Goal: Information Seeking & Learning: Learn about a topic

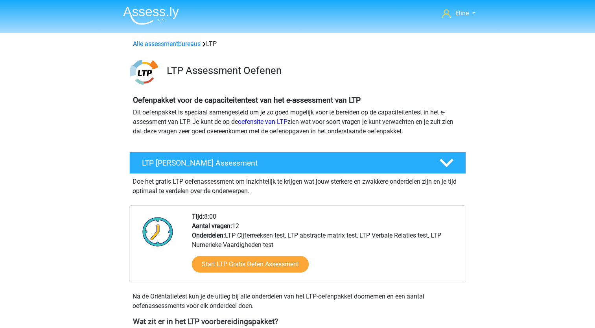
scroll to position [236, 0]
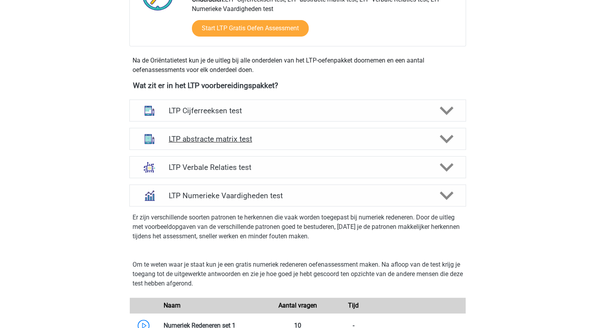
click at [243, 136] on h4 "LTP abstracte matrix test" at bounding box center [298, 139] width 258 height 9
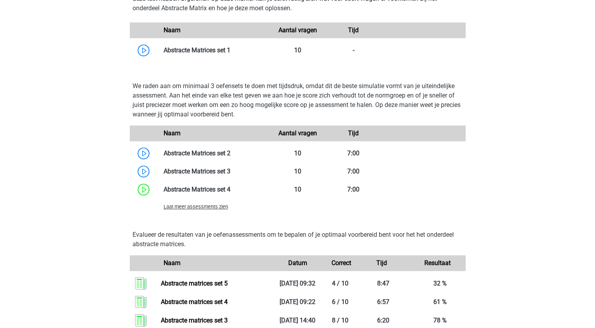
scroll to position [551, 0]
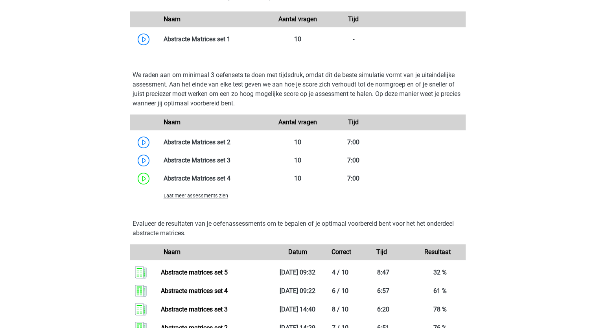
click at [205, 196] on span "Laat meer assessments zien" at bounding box center [196, 196] width 65 height 6
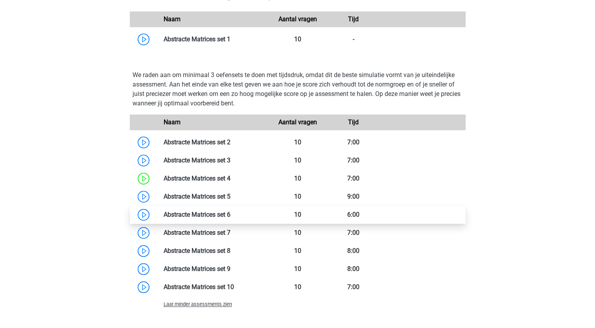
click at [231, 214] on link at bounding box center [231, 214] width 0 height 7
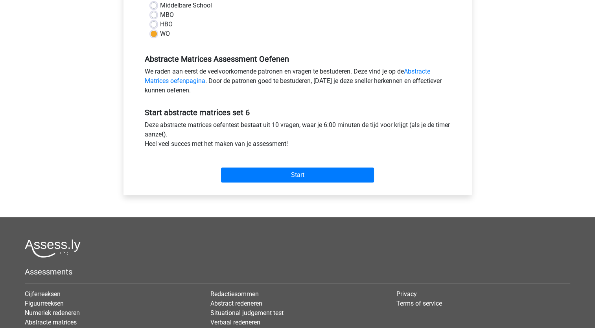
scroll to position [157, 0]
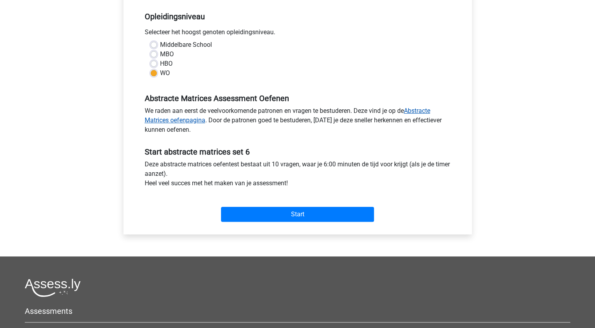
click at [424, 111] on link "Abstracte Matrices oefenpagina" at bounding box center [288, 115] width 286 height 17
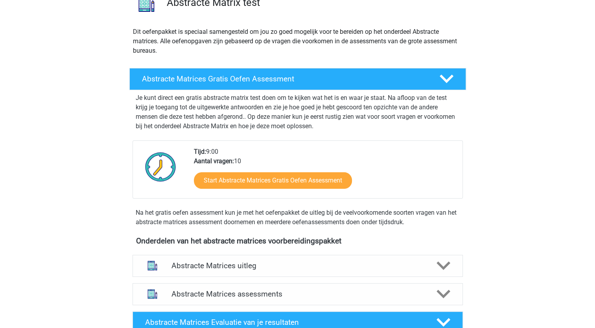
scroll to position [79, 0]
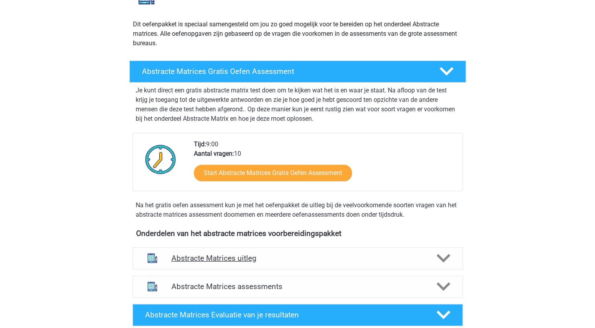
click at [237, 260] on h4 "Abstracte Matrices uitleg" at bounding box center [298, 258] width 253 height 9
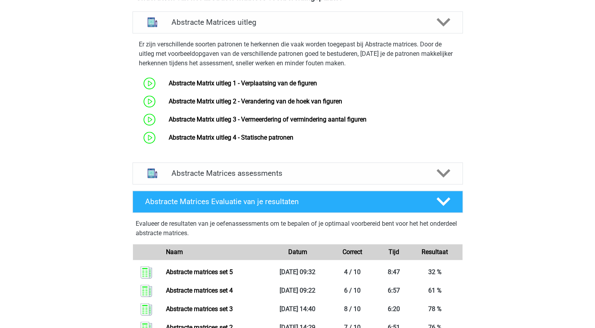
scroll to position [354, 0]
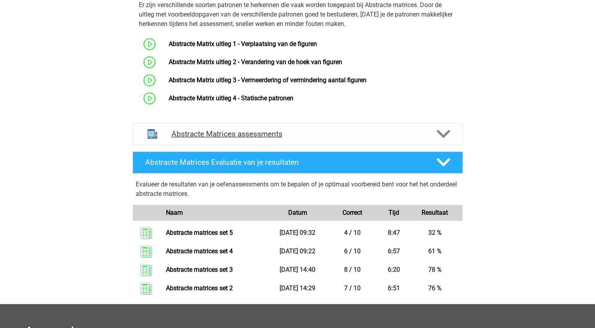
click at [445, 131] on icon at bounding box center [444, 134] width 14 height 14
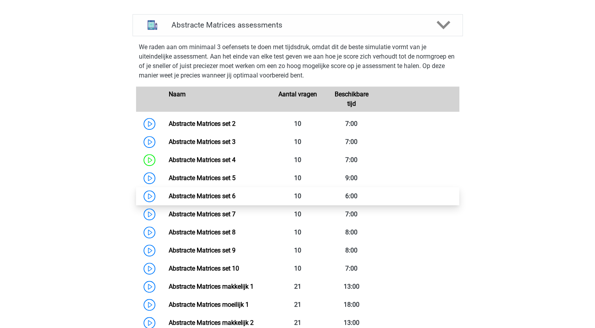
scroll to position [472, 0]
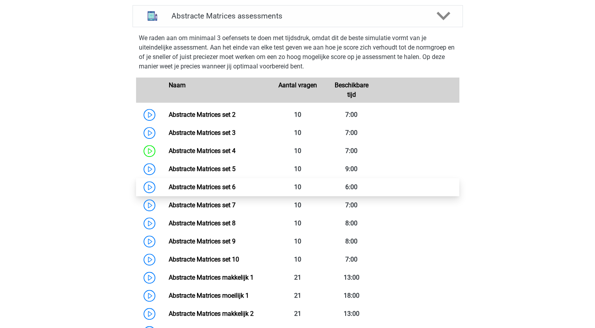
click at [231, 187] on link "Abstracte Matrices set 6" at bounding box center [202, 186] width 67 height 7
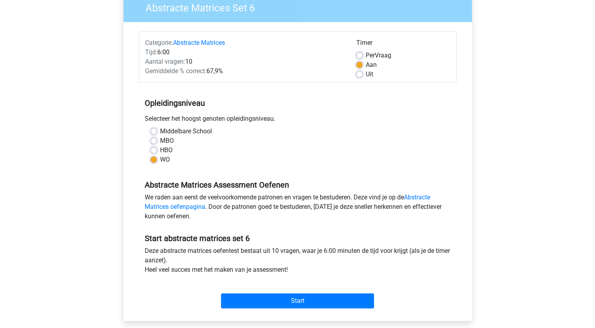
scroll to position [236, 0]
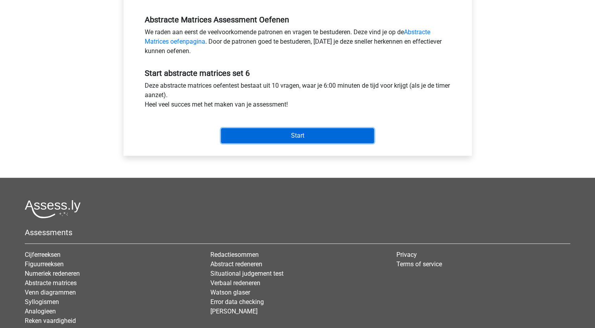
click at [260, 134] on input "Start" at bounding box center [297, 135] width 153 height 15
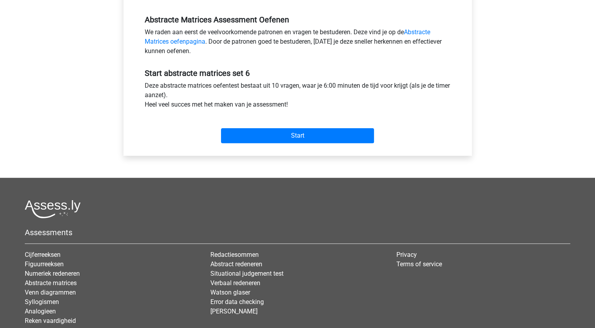
scroll to position [0, 0]
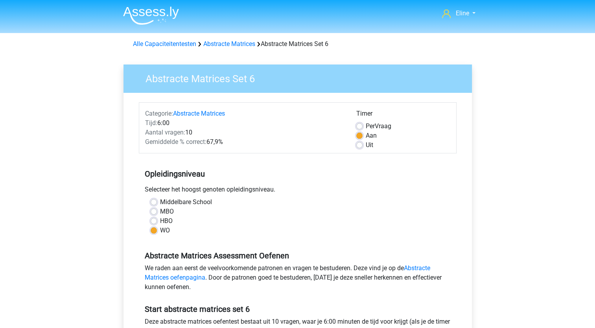
click at [366, 144] on label "Uit" at bounding box center [369, 144] width 7 height 9
click at [362, 144] on input "Uit" at bounding box center [359, 144] width 6 height 8
radio input "true"
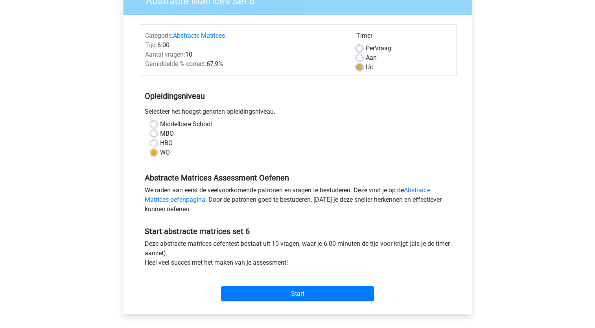
scroll to position [79, 0]
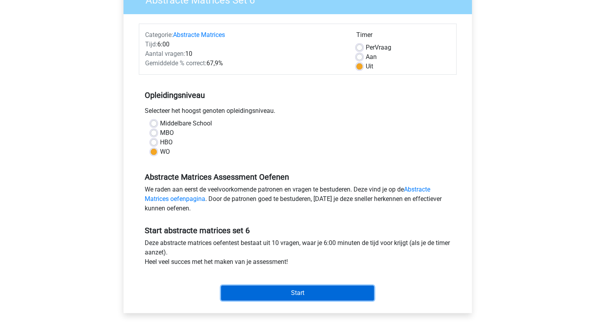
click at [266, 291] on input "Start" at bounding box center [297, 293] width 153 height 15
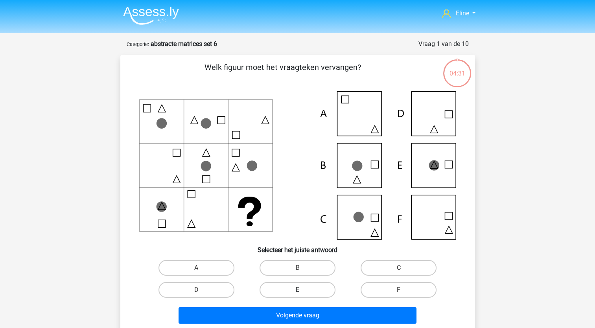
click at [269, 286] on label "E" at bounding box center [298, 290] width 76 height 16
click at [297, 290] on input "E" at bounding box center [299, 292] width 5 height 5
radio input "true"
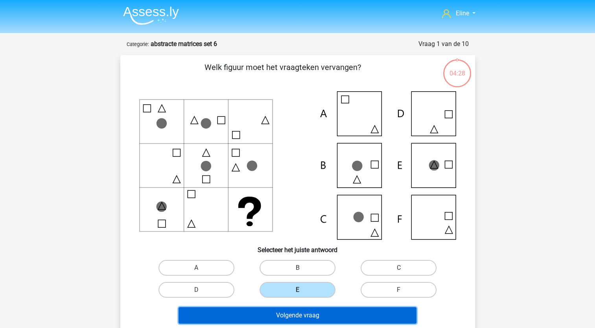
click at [260, 316] on button "Volgende vraag" at bounding box center [298, 315] width 238 height 17
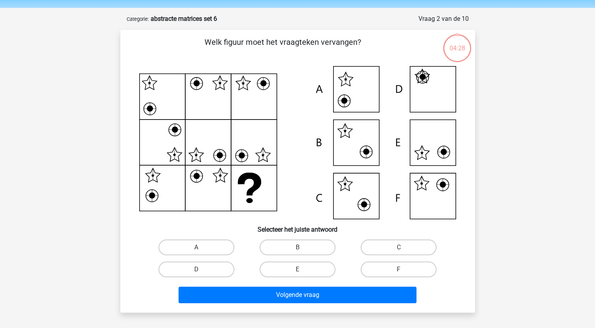
scroll to position [39, 0]
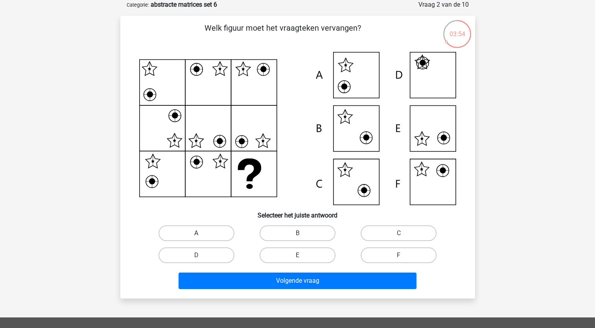
click at [211, 233] on label "A" at bounding box center [197, 233] width 76 height 16
click at [201, 233] on input "A" at bounding box center [198, 235] width 5 height 5
radio input "true"
click at [460, 31] on div "03:05" at bounding box center [458, 29] width 30 height 20
click at [456, 37] on div "03:05" at bounding box center [458, 29] width 30 height 20
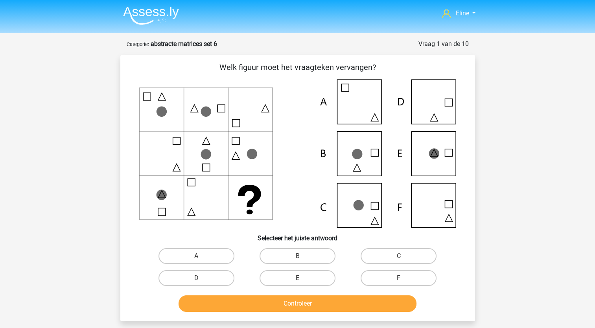
click at [400, 260] on input "C" at bounding box center [401, 258] width 5 height 5
radio input "true"
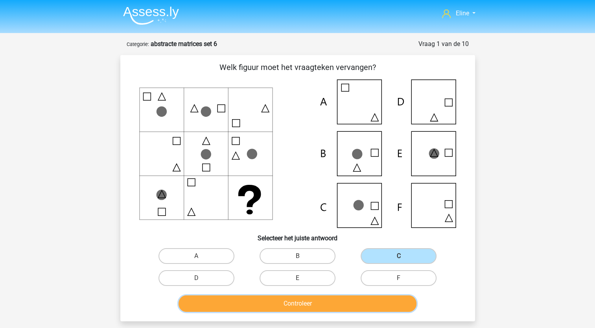
click at [364, 297] on button "Controleer" at bounding box center [298, 303] width 238 height 17
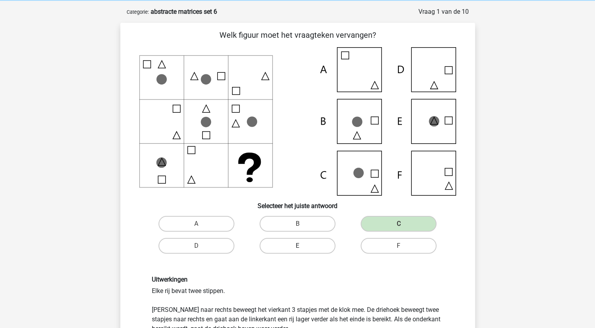
scroll to position [79, 0]
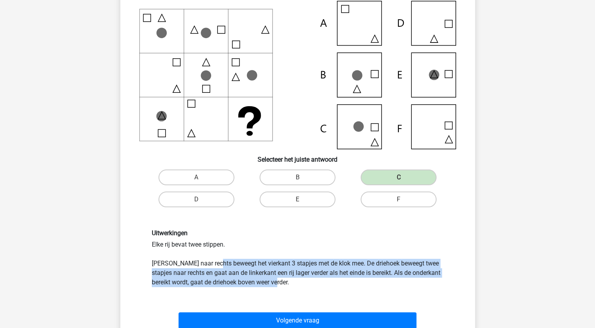
drag, startPoint x: 211, startPoint y: 262, endPoint x: 328, endPoint y: 284, distance: 119.7
click at [328, 284] on div "Uitwerkingen Elke rij bevat twee stippen. Van link naar rechts beweegt het vier…" at bounding box center [298, 258] width 304 height 58
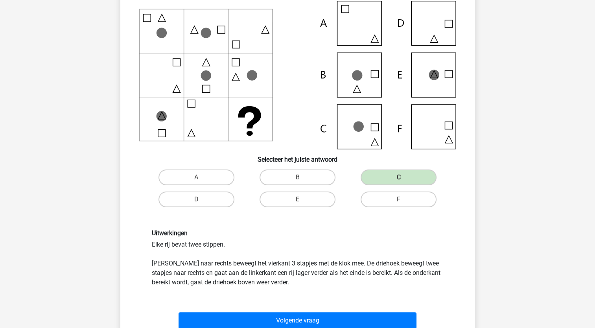
click at [294, 241] on div "Uitwerkingen Elke rij bevat twee stippen. Van link naar rechts beweegt het vier…" at bounding box center [298, 258] width 304 height 58
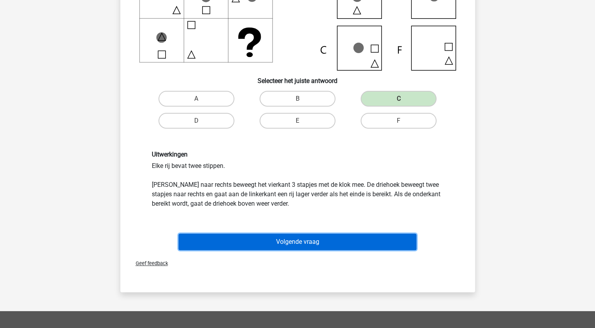
click at [296, 244] on button "Volgende vraag" at bounding box center [298, 242] width 238 height 17
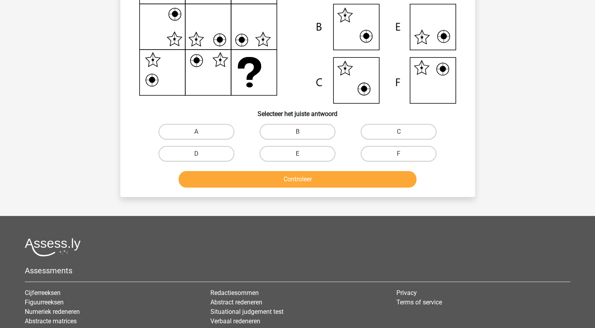
scroll to position [39, 0]
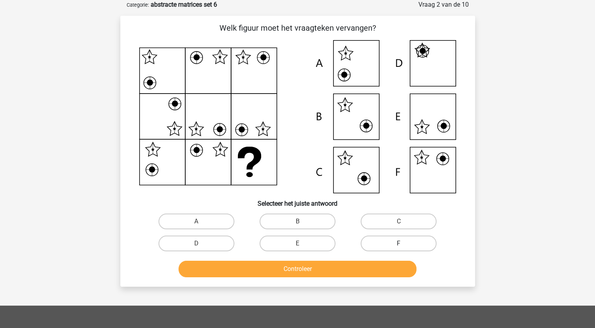
click at [386, 240] on label "F" at bounding box center [399, 244] width 76 height 16
click at [399, 244] on input "F" at bounding box center [401, 246] width 5 height 5
radio input "true"
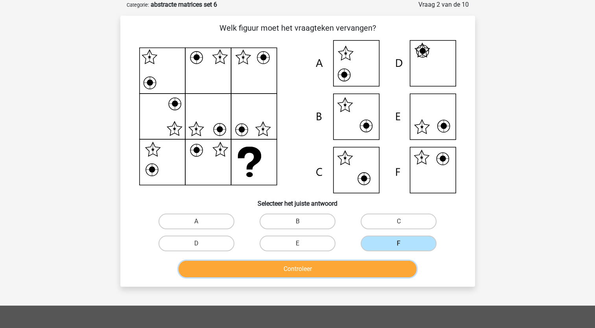
click at [380, 266] on button "Controleer" at bounding box center [298, 269] width 238 height 17
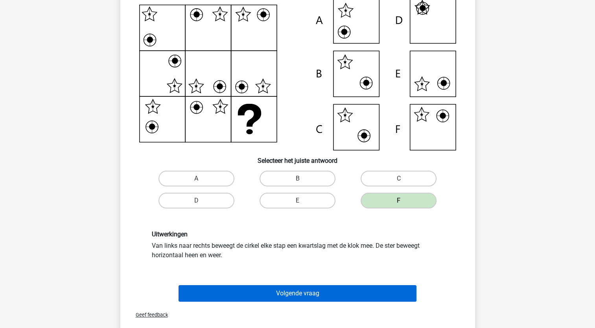
scroll to position [118, 0]
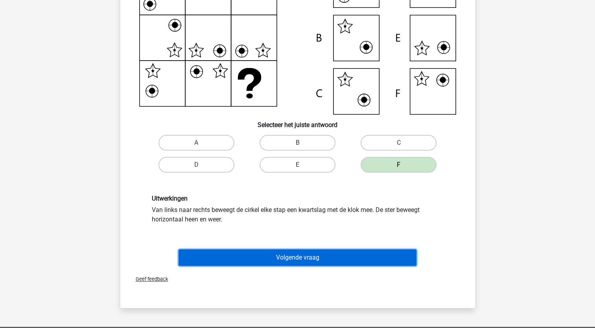
click at [325, 257] on button "Volgende vraag" at bounding box center [298, 257] width 238 height 17
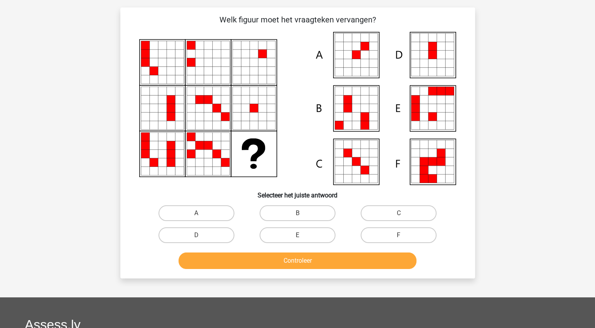
scroll to position [39, 0]
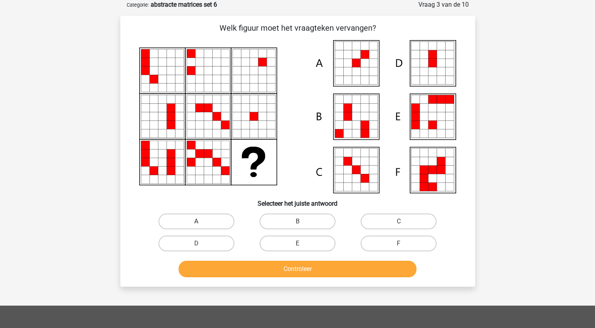
click at [202, 220] on label "A" at bounding box center [197, 222] width 76 height 16
click at [201, 222] on input "A" at bounding box center [198, 224] width 5 height 5
radio input "true"
click at [218, 277] on div "Controleer" at bounding box center [298, 271] width 304 height 20
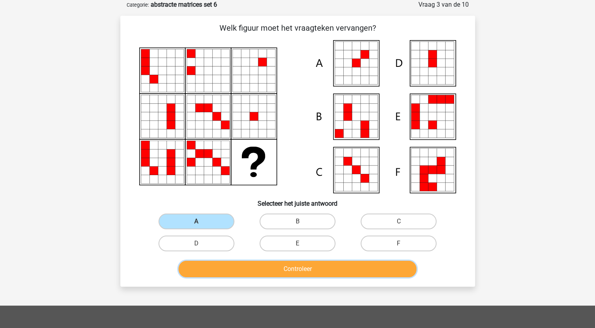
click at [216, 271] on button "Controleer" at bounding box center [298, 269] width 238 height 17
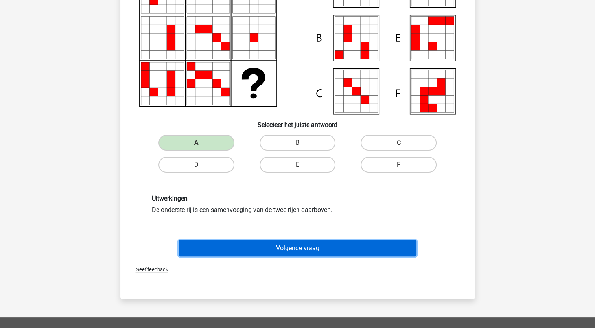
click at [231, 245] on button "Volgende vraag" at bounding box center [298, 248] width 238 height 17
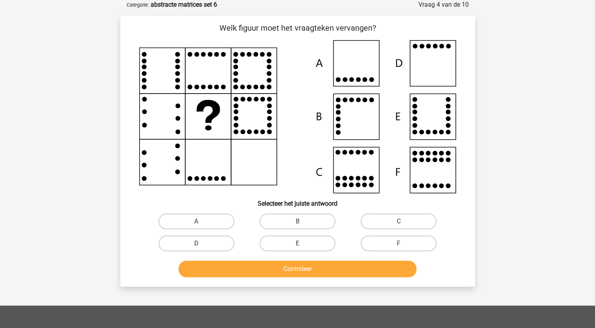
click at [218, 243] on label "D" at bounding box center [197, 244] width 76 height 16
click at [201, 244] on input "D" at bounding box center [198, 246] width 5 height 5
radio input "true"
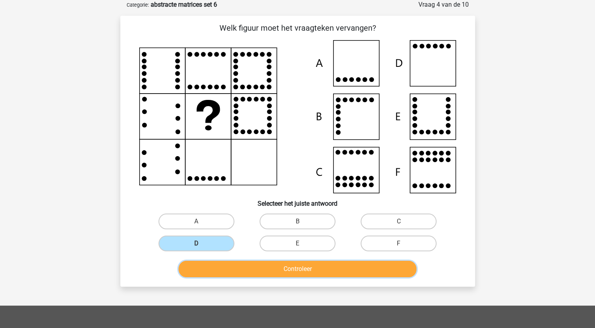
click at [222, 269] on button "Controleer" at bounding box center [298, 269] width 238 height 17
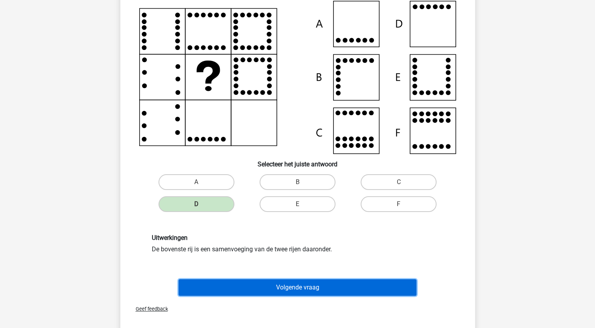
click at [223, 286] on button "Volgende vraag" at bounding box center [298, 287] width 238 height 17
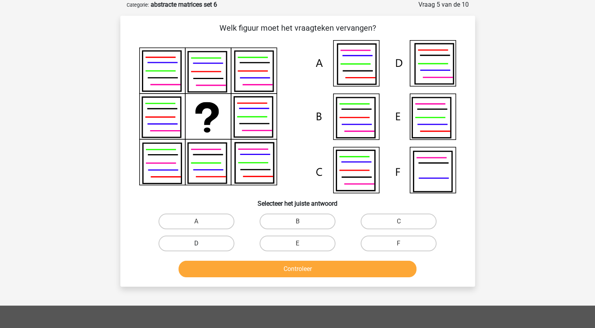
click at [205, 242] on label "D" at bounding box center [197, 244] width 76 height 16
click at [201, 244] on input "D" at bounding box center [198, 246] width 5 height 5
radio input "true"
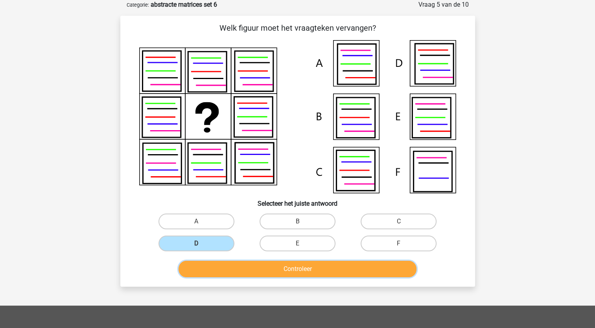
click at [208, 274] on button "Controleer" at bounding box center [298, 269] width 238 height 17
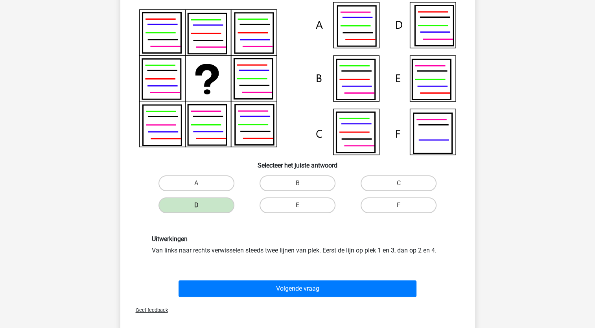
scroll to position [79, 0]
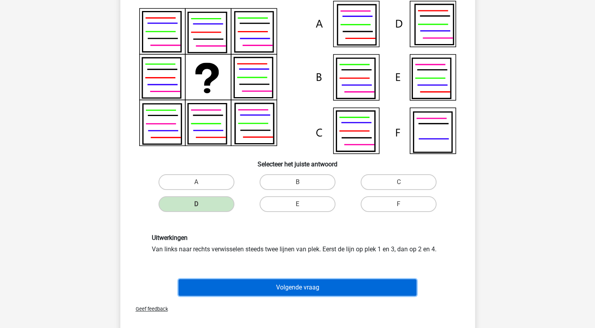
click at [208, 286] on button "Volgende vraag" at bounding box center [298, 287] width 238 height 17
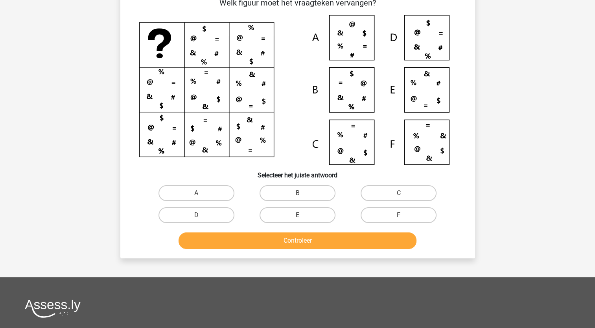
scroll to position [39, 0]
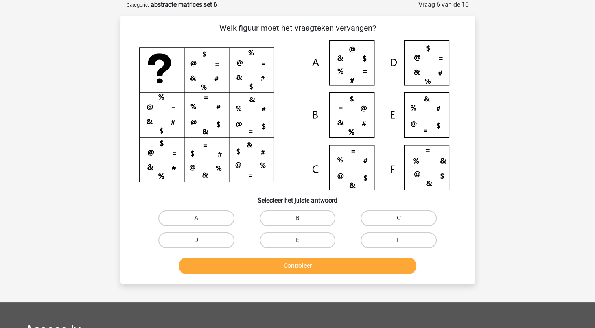
click at [388, 220] on label "C" at bounding box center [399, 219] width 76 height 16
click at [399, 220] on input "C" at bounding box center [401, 220] width 5 height 5
radio input "true"
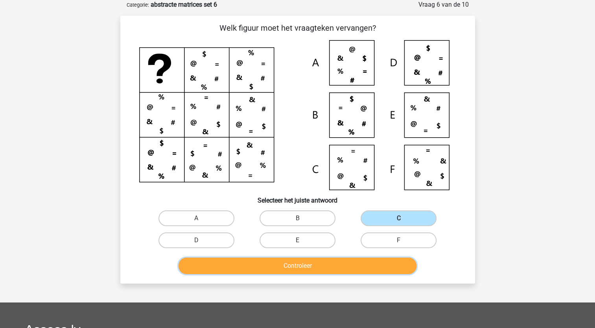
click at [368, 265] on button "Controleer" at bounding box center [298, 266] width 238 height 17
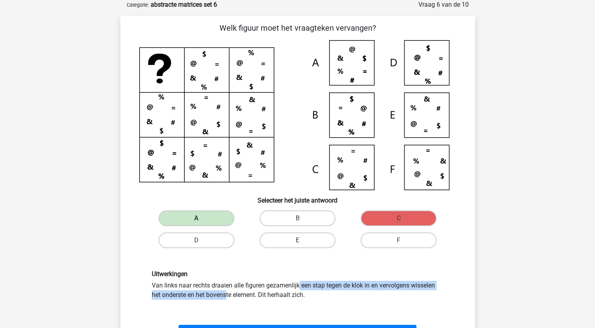
drag, startPoint x: 197, startPoint y: 288, endPoint x: 408, endPoint y: 284, distance: 210.9
click at [408, 284] on div "Uitwerkingen Van links naar rechts draaien alle figuren gezamenlijk een stap te…" at bounding box center [298, 285] width 304 height 30
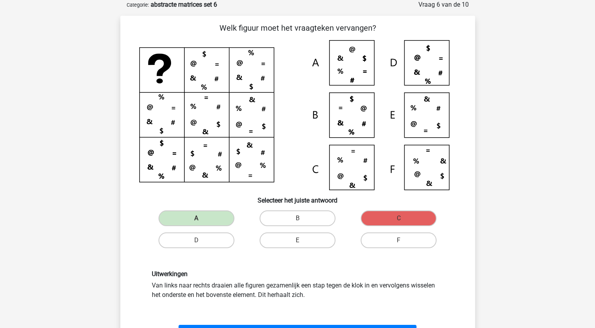
drag, startPoint x: 408, startPoint y: 284, endPoint x: 378, endPoint y: 303, distance: 35.4
click at [392, 297] on div "Uitwerkingen Van links naar rechts draaien alle figuren gezamenlijk een stap te…" at bounding box center [298, 285] width 304 height 30
drag, startPoint x: 220, startPoint y: 292, endPoint x: 283, endPoint y: 295, distance: 62.2
click at [283, 295] on div "Uitwerkingen Van links naar rechts draaien alle figuren gezamenlijk een stap te…" at bounding box center [298, 285] width 304 height 30
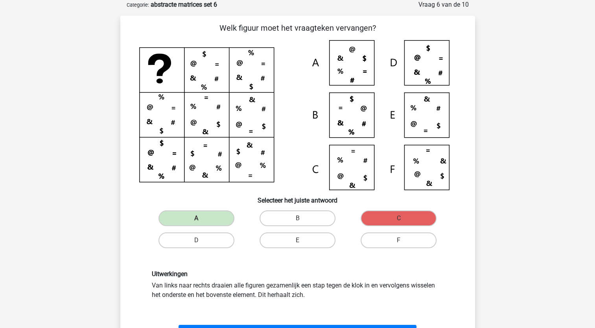
click at [236, 290] on div "Uitwerkingen Van links naar rechts draaien alle figuren gezamenlijk een stap te…" at bounding box center [298, 285] width 304 height 30
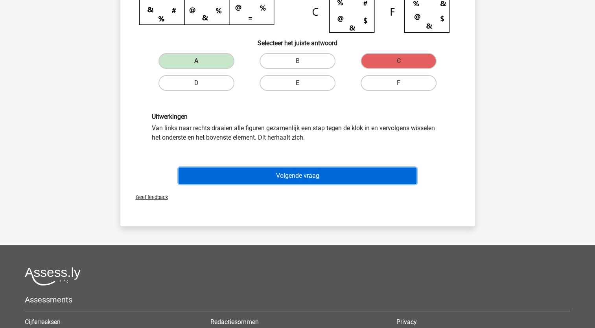
click at [255, 177] on button "Volgende vraag" at bounding box center [298, 176] width 238 height 17
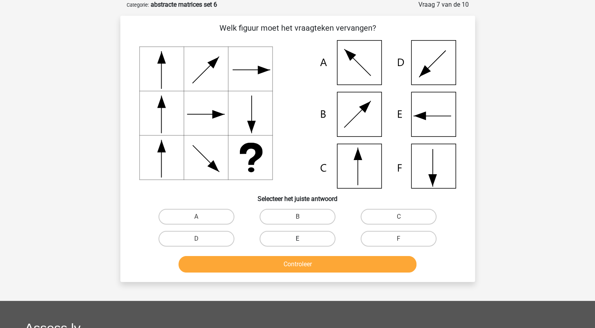
click at [304, 242] on label "E" at bounding box center [298, 239] width 76 height 16
click at [303, 242] on input "E" at bounding box center [299, 241] width 5 height 5
radio input "true"
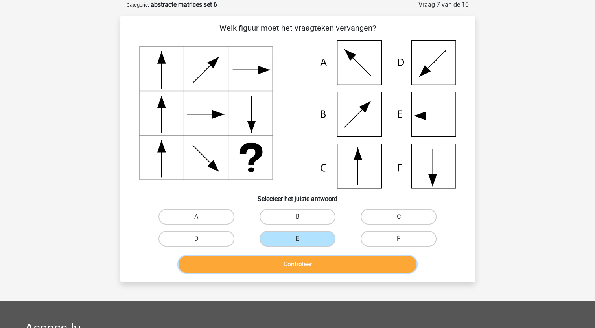
click at [298, 267] on button "Controleer" at bounding box center [298, 264] width 238 height 17
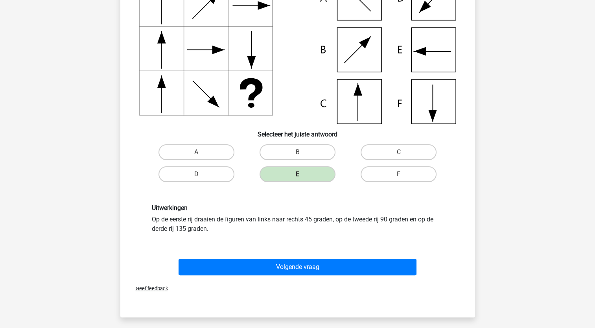
scroll to position [118, 0]
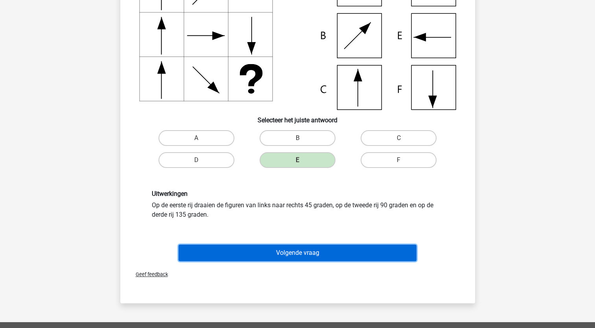
click at [271, 253] on button "Volgende vraag" at bounding box center [298, 253] width 238 height 17
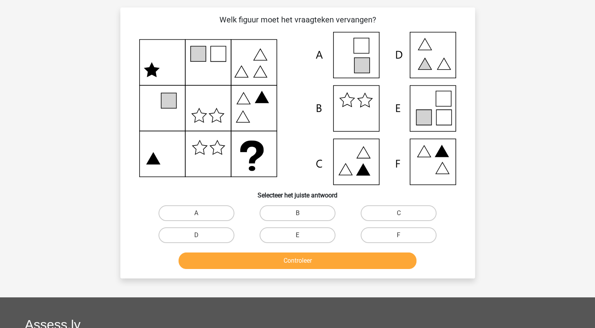
scroll to position [39, 0]
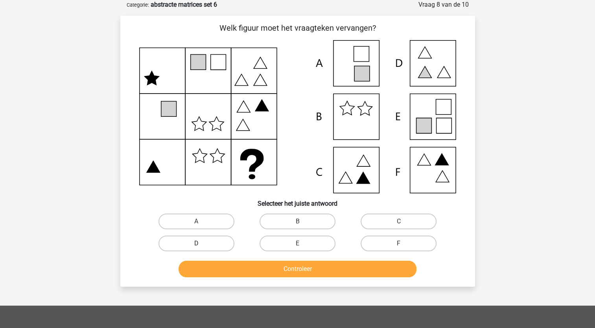
drag, startPoint x: 185, startPoint y: 238, endPoint x: 187, endPoint y: 242, distance: 4.8
click at [186, 238] on label "D" at bounding box center [197, 244] width 76 height 16
click at [196, 244] on input "D" at bounding box center [198, 246] width 5 height 5
radio input "true"
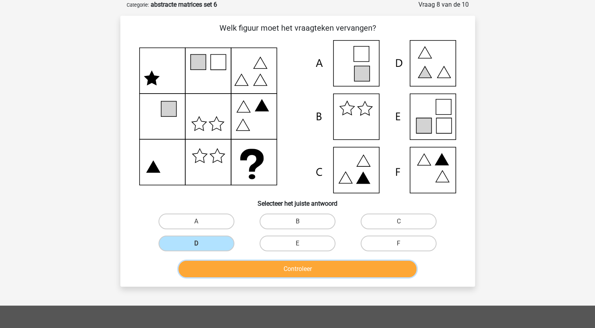
click at [200, 266] on button "Controleer" at bounding box center [298, 269] width 238 height 17
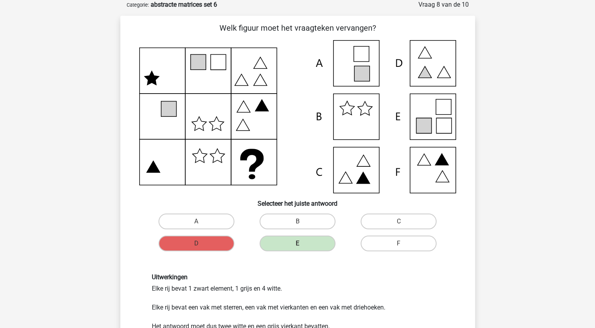
scroll to position [79, 0]
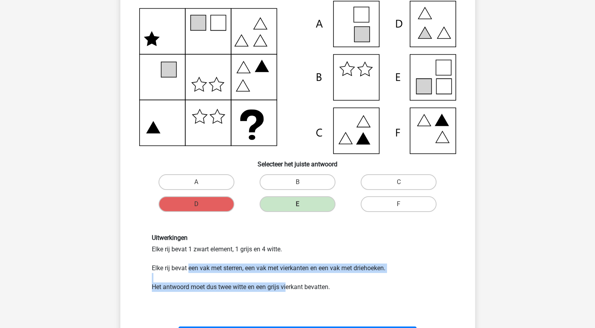
drag, startPoint x: 188, startPoint y: 269, endPoint x: 287, endPoint y: 285, distance: 100.1
click at [287, 285] on div "Uitwerkingen Elke rij bevat 1 zwart element, 1 grijs en 4 witte. Elke rij bevat…" at bounding box center [298, 267] width 304 height 67
click at [286, 288] on div "Uitwerkingen Elke rij bevat 1 zwart element, 1 grijs en 4 witte. Elke rij bevat…" at bounding box center [298, 267] width 304 height 67
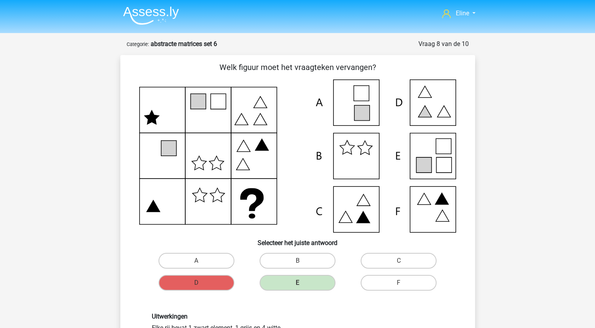
scroll to position [0, 0]
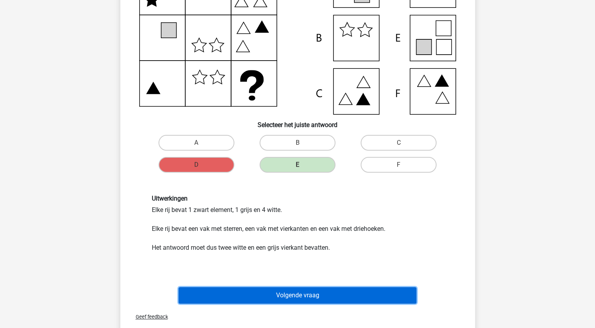
click at [320, 292] on button "Volgende vraag" at bounding box center [298, 295] width 238 height 17
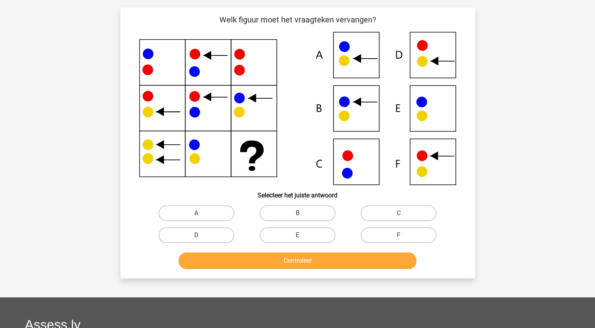
scroll to position [39, 0]
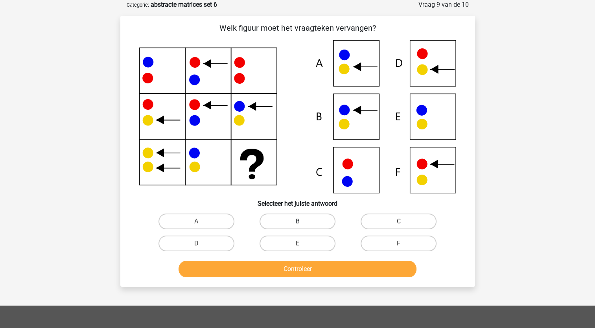
click at [324, 223] on label "B" at bounding box center [298, 222] width 76 height 16
click at [303, 223] on input "B" at bounding box center [299, 224] width 5 height 5
radio input "true"
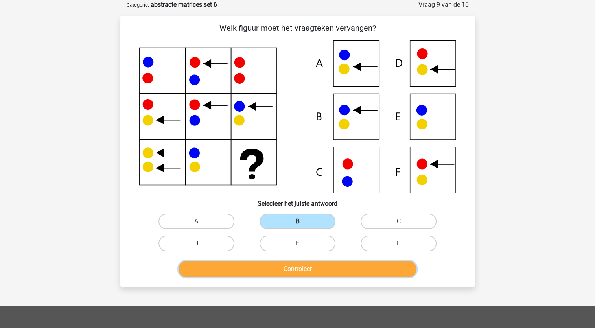
click at [305, 262] on button "Controleer" at bounding box center [298, 269] width 238 height 17
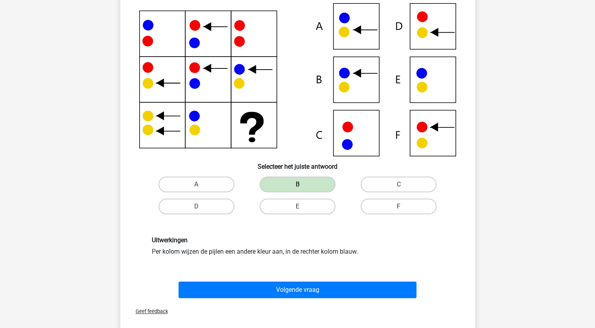
scroll to position [157, 0]
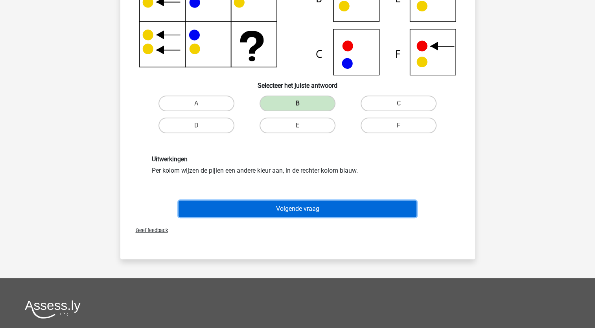
click at [296, 203] on button "Volgende vraag" at bounding box center [298, 209] width 238 height 17
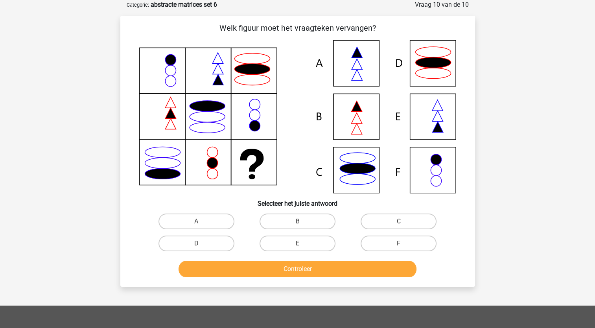
scroll to position [39, 0]
click at [279, 224] on label "B" at bounding box center [298, 222] width 76 height 16
click at [297, 224] on input "B" at bounding box center [299, 224] width 5 height 5
radio input "true"
click at [238, 279] on div "Controleer" at bounding box center [298, 271] width 304 height 20
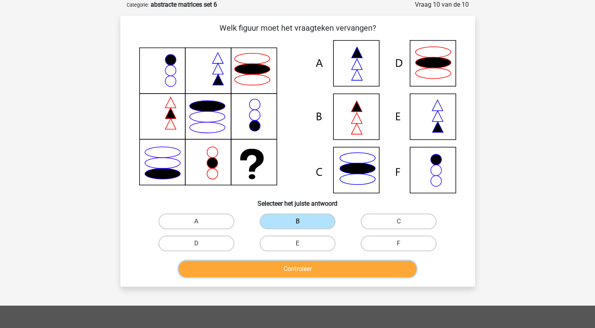
click at [237, 273] on button "Controleer" at bounding box center [298, 269] width 238 height 17
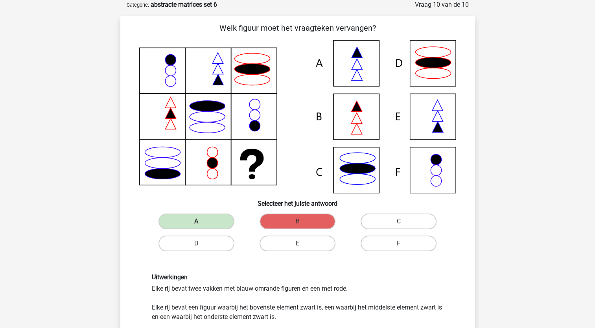
scroll to position [79, 0]
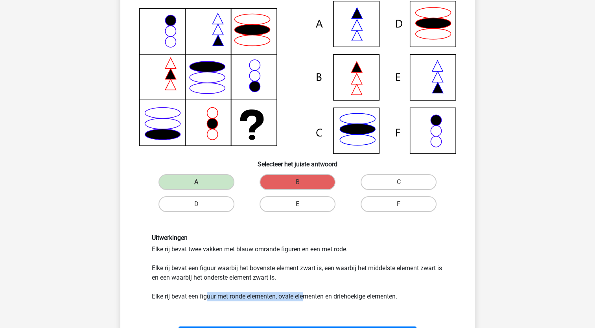
drag, startPoint x: 208, startPoint y: 298, endPoint x: 306, endPoint y: 306, distance: 98.3
click at [306, 306] on div "Uitwerkingen Elke rij bevat twee vakken met blauw omrande figuren en een met ro…" at bounding box center [298, 267] width 330 height 105
click at [244, 248] on div "Uitwerkingen Elke rij bevat twee vakken met blauw omrande figuren en een met ro…" at bounding box center [298, 267] width 304 height 67
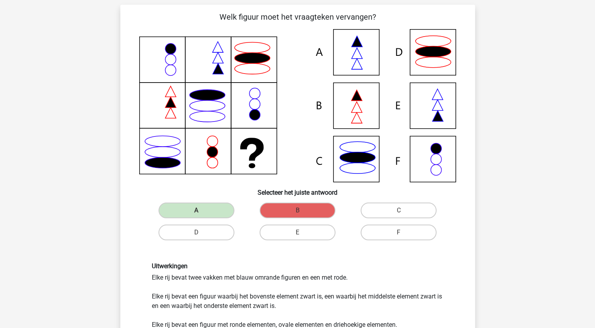
scroll to position [39, 0]
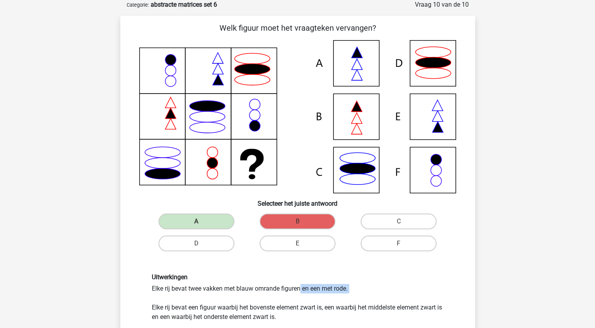
drag, startPoint x: 188, startPoint y: 289, endPoint x: 266, endPoint y: 294, distance: 78.0
click at [266, 294] on div "Uitwerkingen Elke rij bevat twee vakken met blauw omrande figuren en een met ro…" at bounding box center [298, 306] width 304 height 67
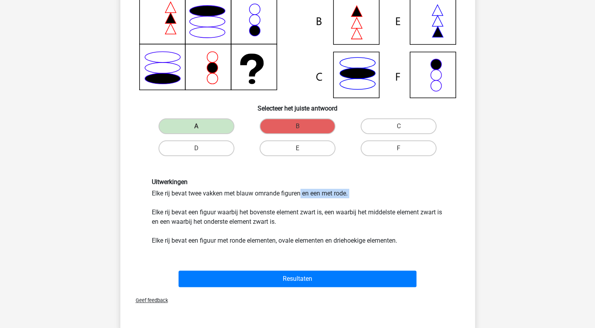
scroll to position [157, 0]
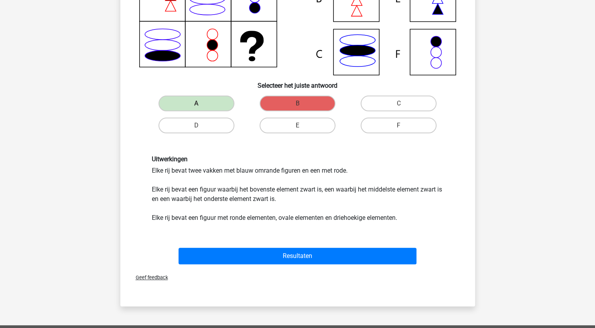
click at [228, 206] on div "Uitwerkingen Elke rij bevat twee vakken met blauw omrande figuren en een met ro…" at bounding box center [298, 188] width 304 height 67
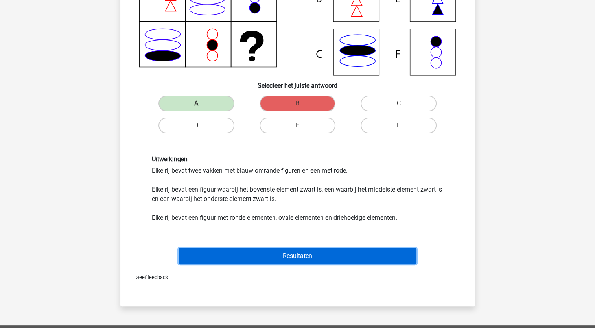
click at [230, 249] on button "Resultaten" at bounding box center [298, 256] width 238 height 17
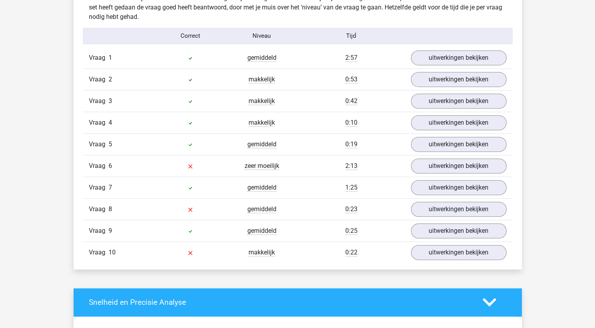
scroll to position [433, 0]
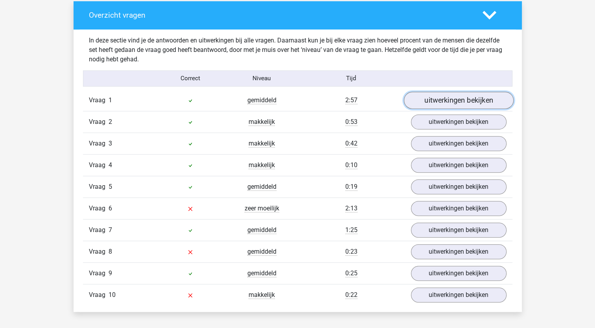
click at [504, 99] on link "uitwerkingen bekijken" at bounding box center [459, 100] width 110 height 17
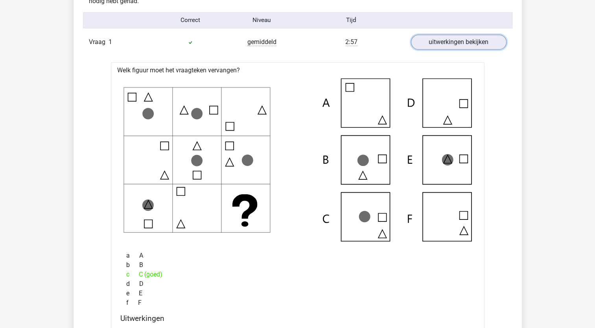
scroll to position [472, 0]
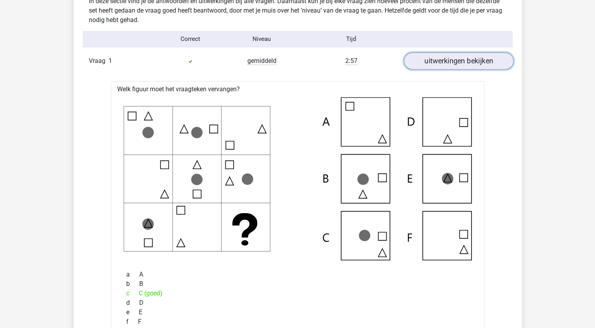
click at [463, 61] on link "uitwerkingen bekijken" at bounding box center [459, 60] width 110 height 17
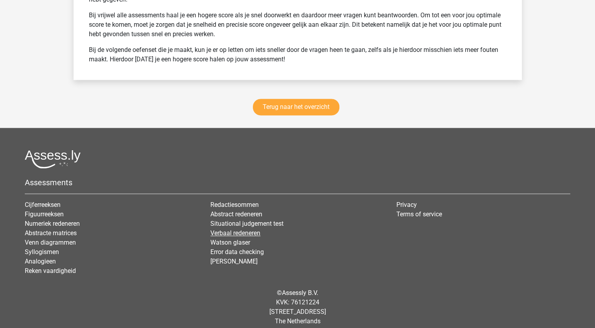
scroll to position [1102, 0]
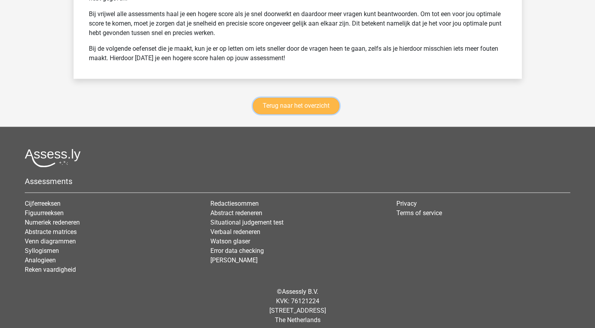
click at [328, 103] on link "Terug naar het overzicht" at bounding box center [296, 106] width 87 height 17
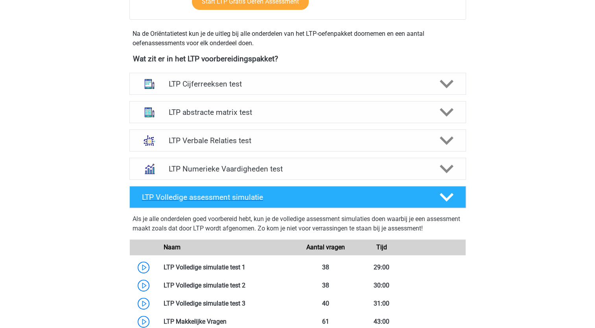
scroll to position [275, 0]
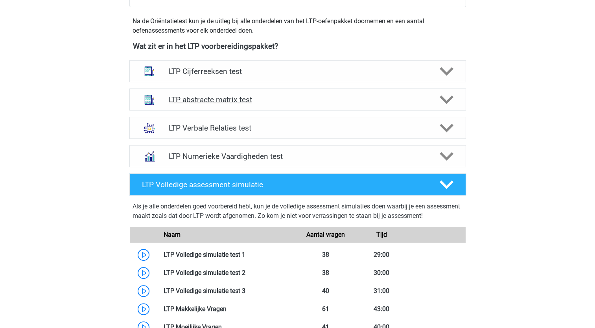
click at [268, 96] on h4 "LTP abstracte matrix test" at bounding box center [298, 99] width 258 height 9
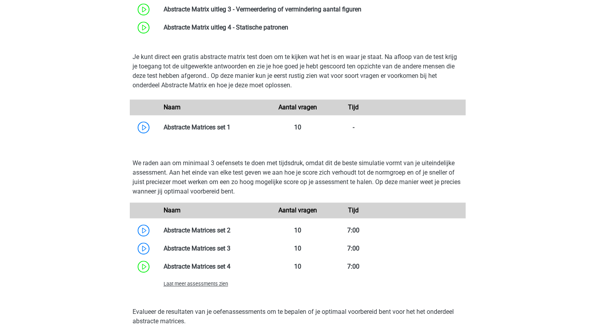
scroll to position [472, 0]
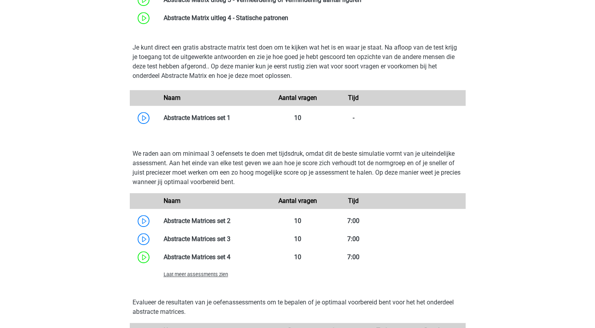
click at [174, 275] on span "Laat meer assessments zien" at bounding box center [196, 274] width 65 height 6
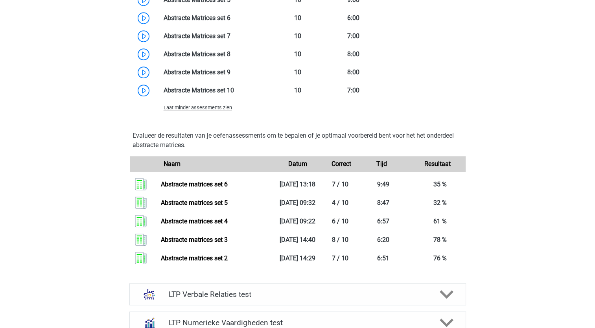
scroll to position [669, 0]
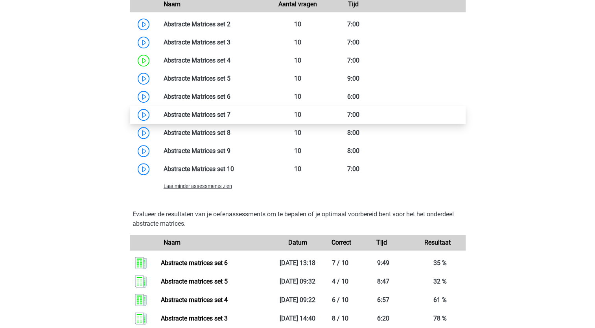
click at [231, 111] on link at bounding box center [231, 114] width 0 height 7
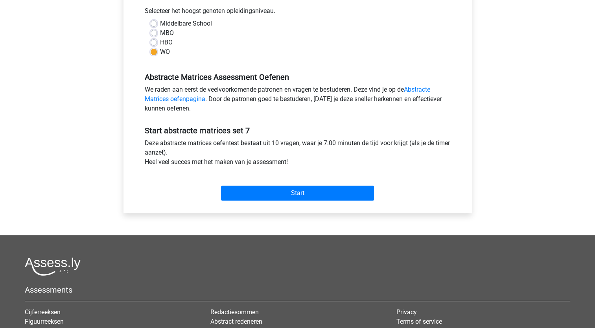
scroll to position [197, 0]
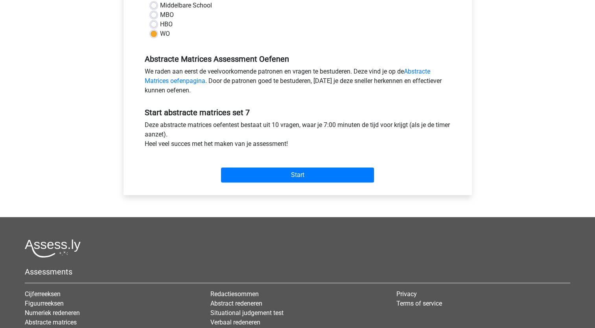
click at [275, 166] on div "Start" at bounding box center [298, 169] width 318 height 28
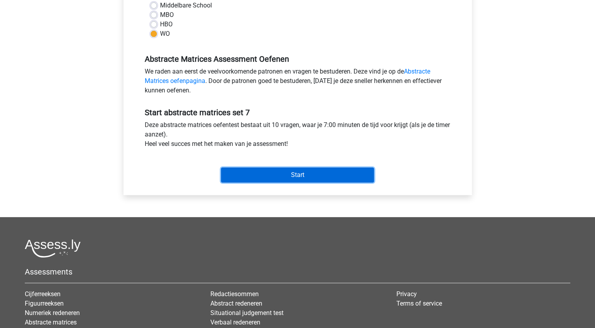
click at [273, 171] on input "Start" at bounding box center [297, 175] width 153 height 15
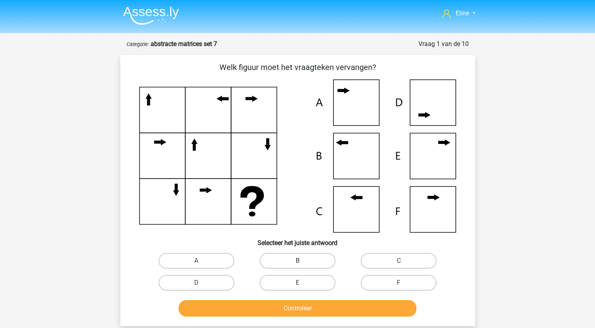
click at [307, 262] on label "B" at bounding box center [298, 261] width 76 height 16
click at [303, 262] on input "B" at bounding box center [299, 263] width 5 height 5
radio input "true"
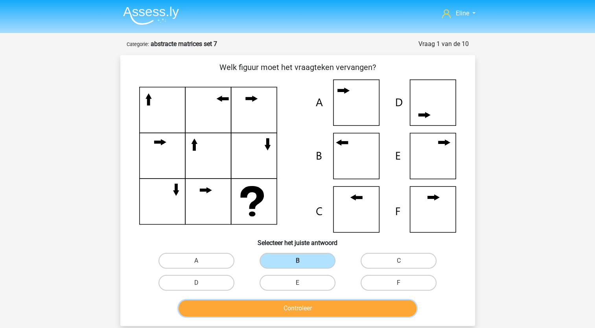
click at [299, 307] on button "Controleer" at bounding box center [298, 308] width 238 height 17
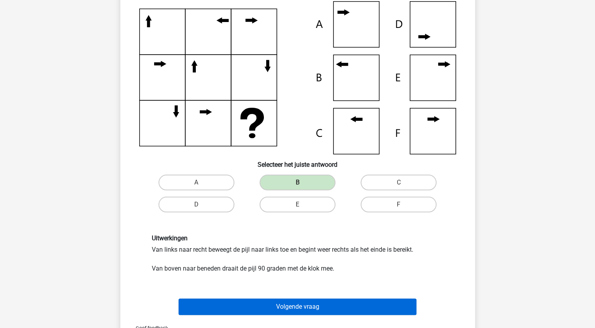
scroll to position [79, 0]
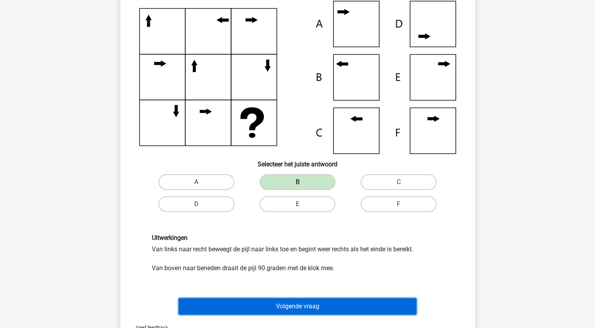
click at [295, 307] on button "Volgende vraag" at bounding box center [298, 306] width 238 height 17
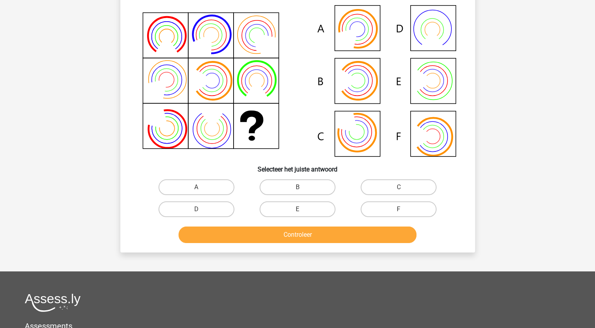
scroll to position [39, 0]
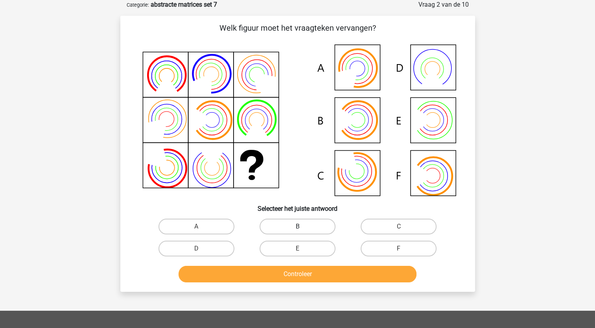
click at [318, 224] on label "B" at bounding box center [298, 227] width 76 height 16
click at [303, 227] on input "B" at bounding box center [299, 229] width 5 height 5
radio input "true"
click at [311, 273] on button "Controleer" at bounding box center [298, 274] width 238 height 17
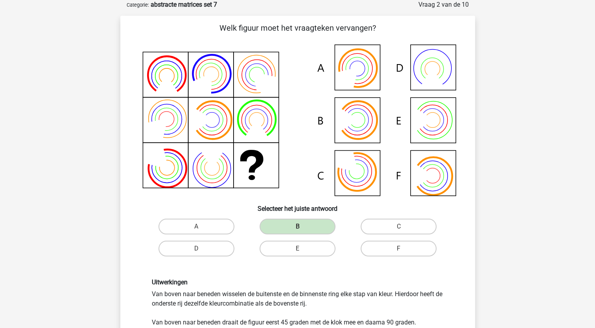
scroll to position [79, 0]
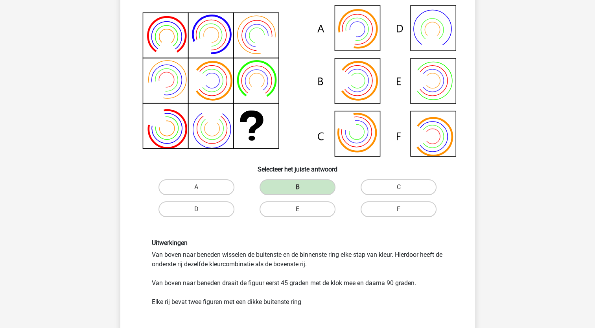
drag, startPoint x: 185, startPoint y: 264, endPoint x: 280, endPoint y: 266, distance: 95.2
click at [280, 266] on div "Uitwerkingen Van boven naar beneden wisselen de buitenste en de binnenste ring …" at bounding box center [298, 272] width 304 height 67
click at [181, 287] on div "Uitwerkingen Van boven naar beneden wisselen de buitenste en de binnenste ring …" at bounding box center [298, 272] width 304 height 67
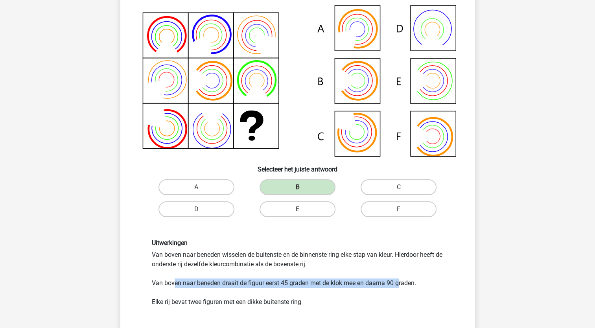
drag, startPoint x: 175, startPoint y: 282, endPoint x: 401, endPoint y: 284, distance: 225.5
click at [401, 284] on div "Uitwerkingen Van boven naar beneden wisselen de buitenste en de binnenste ring …" at bounding box center [298, 272] width 304 height 67
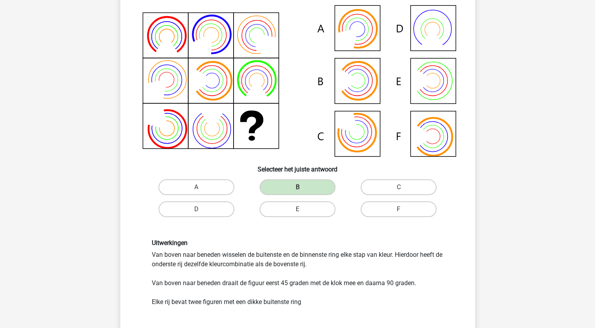
drag, startPoint x: 401, startPoint y: 284, endPoint x: 289, endPoint y: 308, distance: 114.3
click at [331, 311] on div "Uitwerkingen Van boven naar beneden wisselen de buitenste en de binnenste ring …" at bounding box center [298, 272] width 330 height 105
drag, startPoint x: 178, startPoint y: 299, endPoint x: 284, endPoint y: 303, distance: 106.7
click at [284, 303] on div "Uitwerkingen Van boven naar beneden wisselen de buitenste en de binnenste ring …" at bounding box center [298, 272] width 304 height 67
drag, startPoint x: 284, startPoint y: 303, endPoint x: 275, endPoint y: 301, distance: 9.2
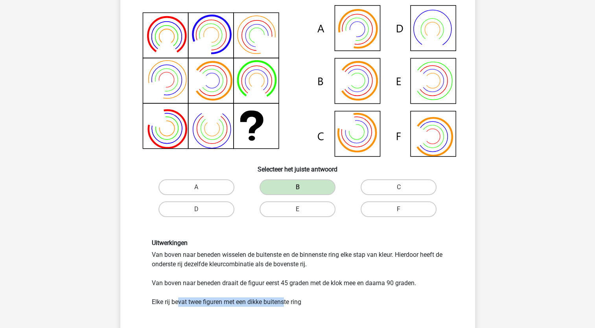
click at [277, 303] on div "Uitwerkingen Van boven naar beneden wisselen de buitenste en de binnenste ring …" at bounding box center [298, 272] width 304 height 67
click at [247, 265] on div "Uitwerkingen Van boven naar beneden wisselen de buitenste en de binnenste ring …" at bounding box center [298, 272] width 304 height 67
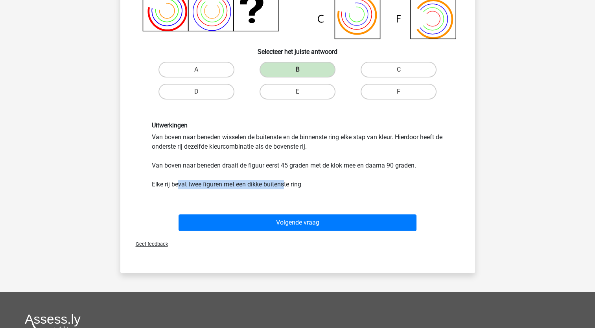
scroll to position [197, 0]
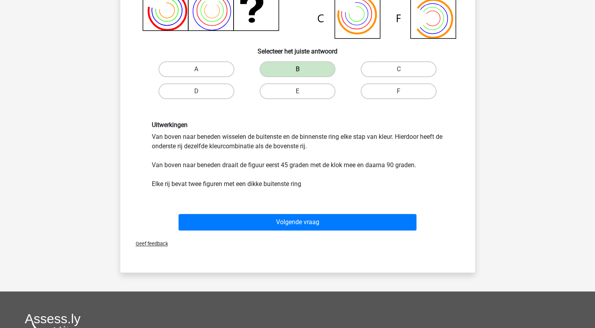
click at [279, 194] on div "Uitwerkingen Van boven naar beneden wisselen de buitenste en de binnenste ring …" at bounding box center [298, 154] width 330 height 105
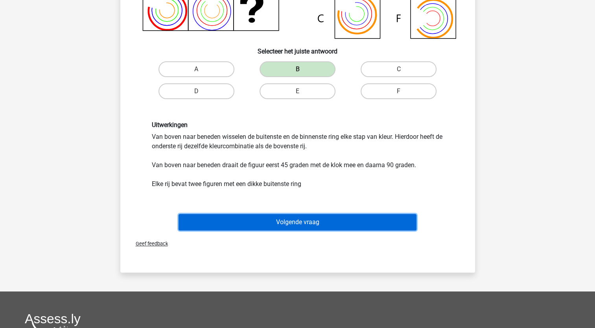
click at [278, 221] on button "Volgende vraag" at bounding box center [298, 222] width 238 height 17
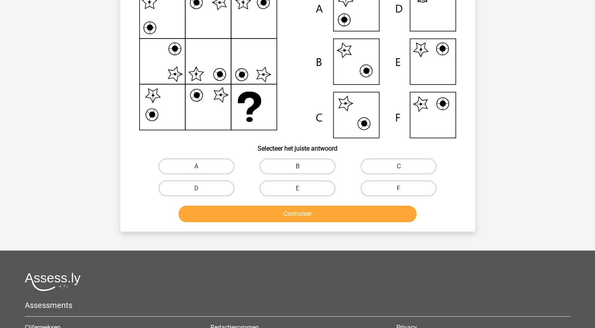
scroll to position [39, 0]
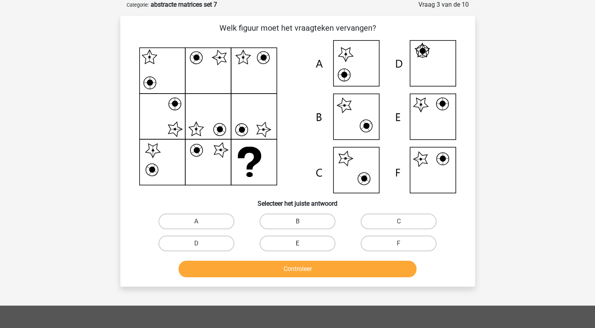
click at [315, 242] on label "E" at bounding box center [298, 244] width 76 height 16
click at [303, 244] on input "E" at bounding box center [299, 246] width 5 height 5
radio input "true"
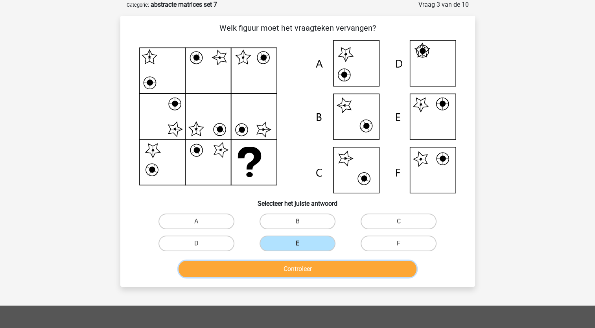
click at [310, 271] on button "Controleer" at bounding box center [298, 269] width 238 height 17
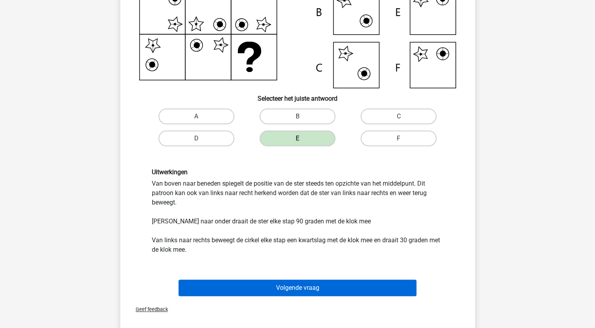
scroll to position [157, 0]
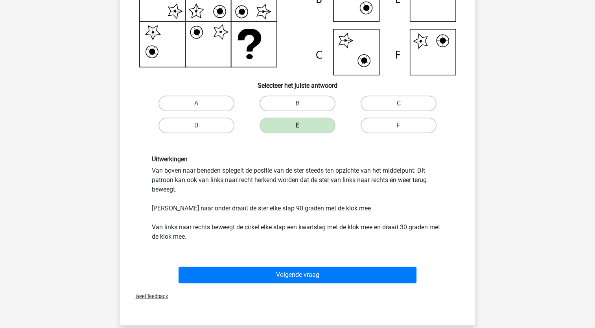
drag, startPoint x: 239, startPoint y: 171, endPoint x: 370, endPoint y: 188, distance: 132.6
click at [370, 188] on div "Uitwerkingen Van boven naar beneden spiegelt de positie van de ster steeds ten …" at bounding box center [298, 198] width 304 height 86
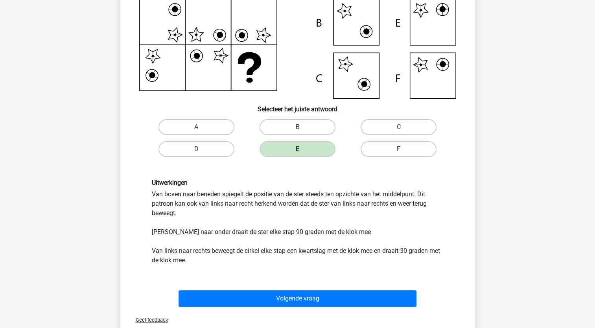
scroll to position [118, 0]
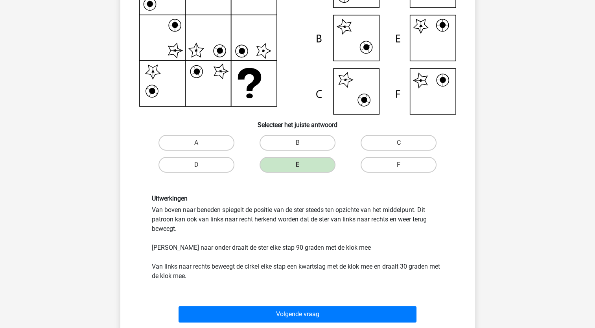
click at [261, 223] on div "Uitwerkingen Van boven naar beneden spiegelt de positie van de ster steeds ten …" at bounding box center [298, 238] width 304 height 86
drag, startPoint x: 217, startPoint y: 245, endPoint x: 307, endPoint y: 251, distance: 89.9
click at [307, 251] on div "Uitwerkingen Van boven naar beneden spiegelt de positie van de ster steeds ten …" at bounding box center [298, 238] width 304 height 86
drag, startPoint x: 307, startPoint y: 251, endPoint x: 303, endPoint y: 254, distance: 5.6
click at [305, 255] on div "Uitwerkingen Van boven naar beneden spiegelt de positie van de ster steeds ten …" at bounding box center [298, 238] width 304 height 86
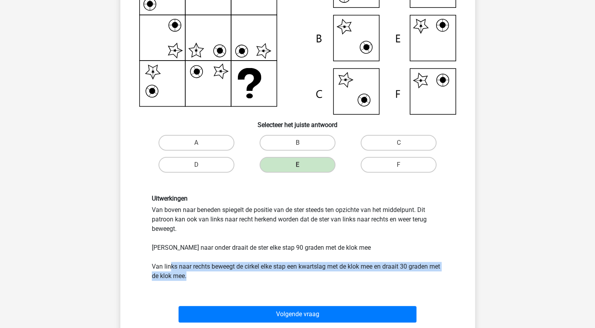
drag, startPoint x: 172, startPoint y: 269, endPoint x: 356, endPoint y: 273, distance: 184.2
click at [356, 273] on div "Uitwerkingen Van boven naar beneden spiegelt de positie van de ster steeds ten …" at bounding box center [298, 238] width 304 height 86
click at [317, 265] on div "Uitwerkingen Van boven naar beneden spiegelt de positie van de ster steeds ten …" at bounding box center [298, 238] width 304 height 86
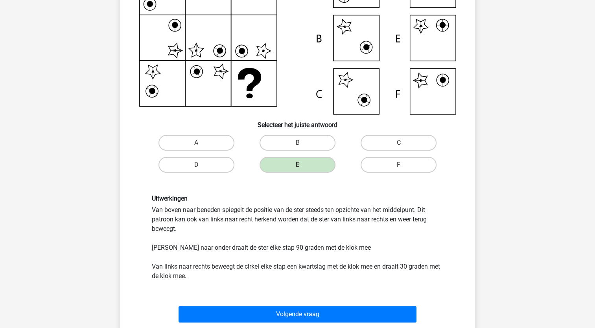
click at [309, 250] on div "Uitwerkingen Van boven naar beneden spiegelt de positie van de ster steeds ten …" at bounding box center [298, 238] width 304 height 86
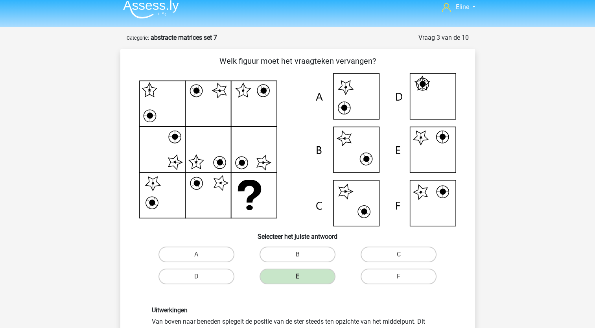
scroll to position [0, 0]
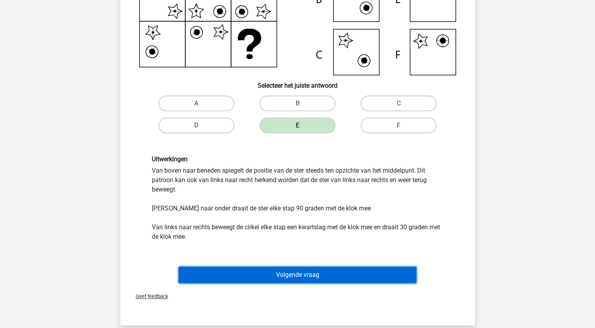
click at [309, 267] on button "Volgende vraag" at bounding box center [298, 275] width 238 height 17
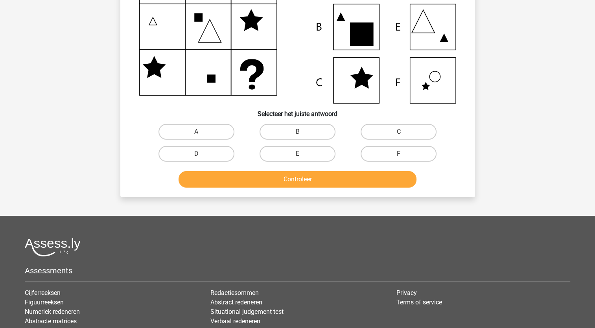
scroll to position [39, 0]
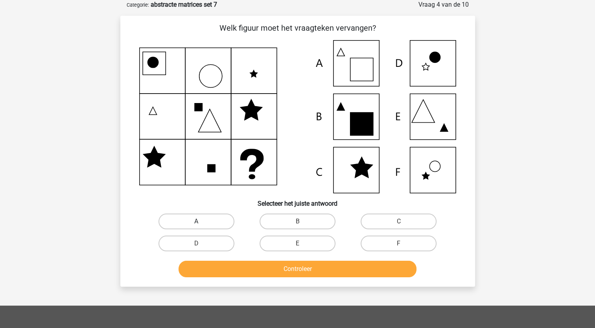
click at [211, 218] on label "A" at bounding box center [197, 222] width 76 height 16
click at [201, 222] on input "A" at bounding box center [198, 224] width 5 height 5
radio input "true"
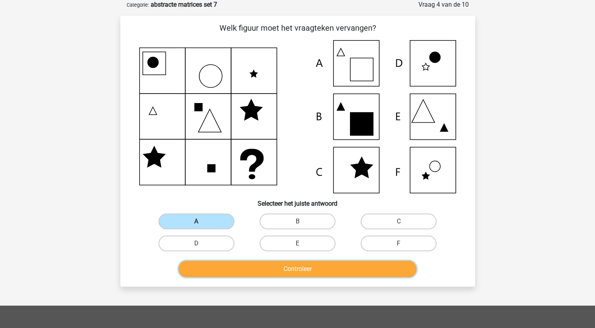
click at [221, 275] on button "Controleer" at bounding box center [298, 269] width 238 height 17
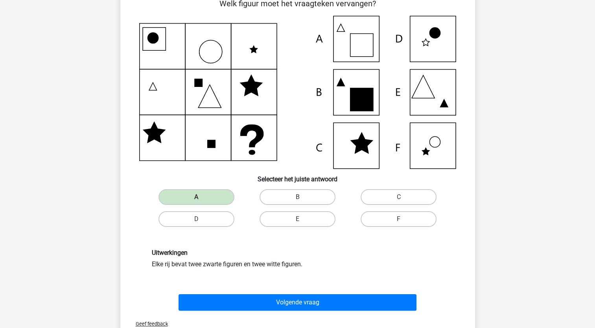
scroll to position [79, 0]
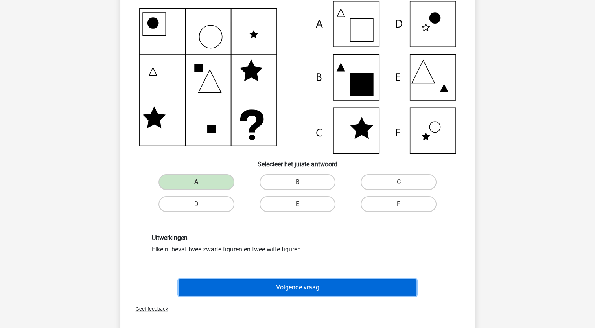
click at [201, 285] on button "Volgende vraag" at bounding box center [298, 287] width 238 height 17
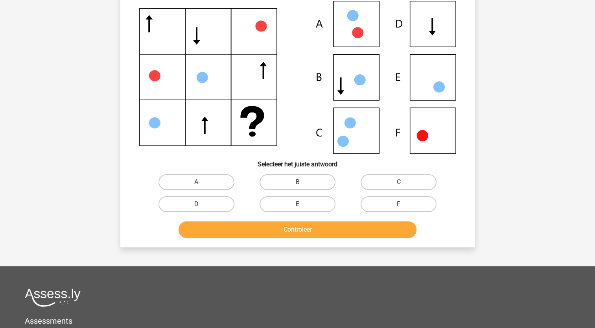
scroll to position [39, 0]
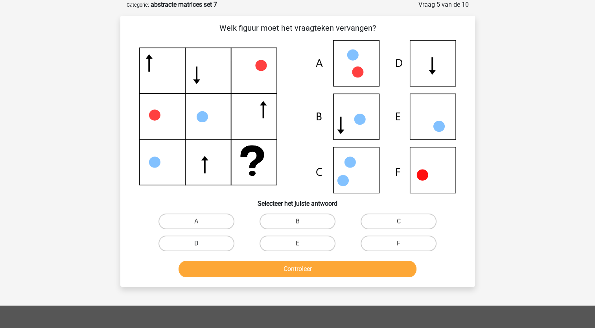
click at [206, 244] on label "D" at bounding box center [197, 244] width 76 height 16
click at [201, 244] on input "D" at bounding box center [198, 246] width 5 height 5
radio input "true"
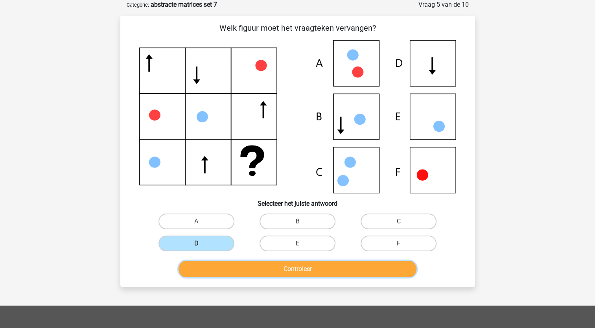
click at [205, 271] on button "Controleer" at bounding box center [298, 269] width 238 height 17
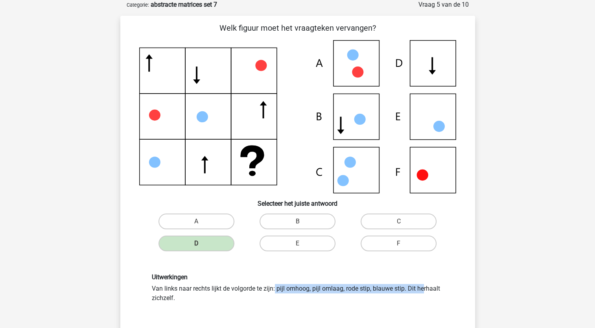
drag, startPoint x: 183, startPoint y: 290, endPoint x: 324, endPoint y: 292, distance: 141.3
click at [324, 292] on div "Uitwerkingen Van links naar rechts lijkt de volgorde te zijn: pijl omhoog, pijl…" at bounding box center [298, 288] width 304 height 30
drag, startPoint x: 324, startPoint y: 292, endPoint x: 303, endPoint y: 310, distance: 27.9
click at [318, 309] on div "Uitwerkingen Van links naar rechts lijkt de volgorde te zijn: pijl omhoog, pijl…" at bounding box center [298, 288] width 330 height 67
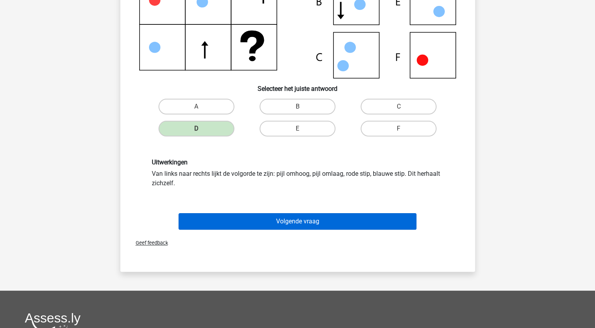
scroll to position [157, 0]
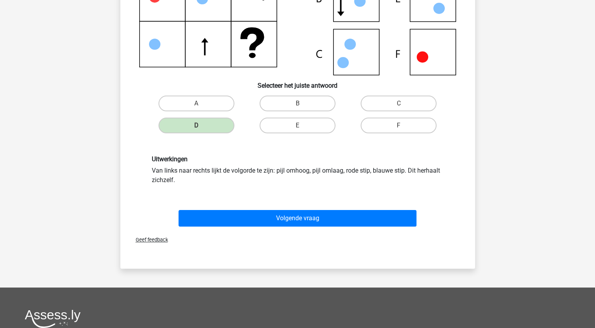
click at [238, 227] on div "Volgende vraag" at bounding box center [298, 220] width 304 height 20
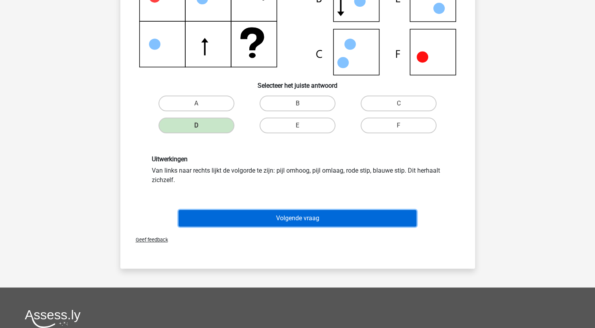
click at [228, 218] on button "Volgende vraag" at bounding box center [298, 218] width 238 height 17
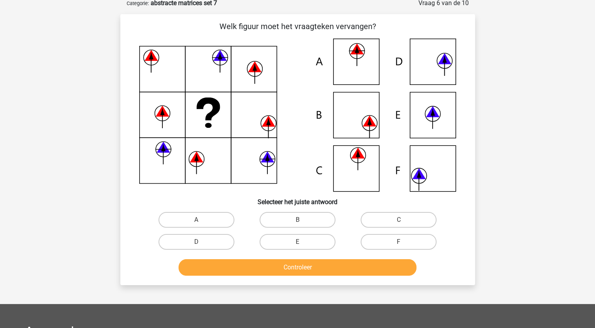
scroll to position [39, 0]
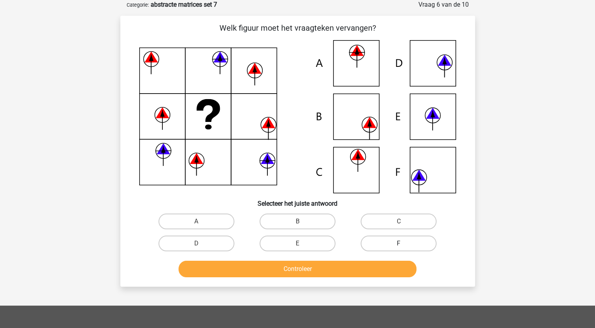
click at [395, 243] on label "F" at bounding box center [399, 244] width 76 height 16
click at [399, 244] on input "F" at bounding box center [401, 246] width 5 height 5
radio input "true"
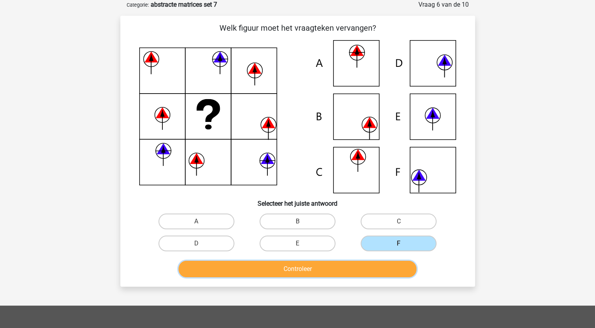
click at [370, 269] on button "Controleer" at bounding box center [298, 269] width 238 height 17
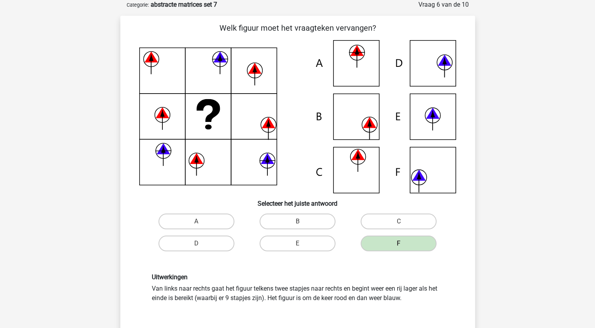
scroll to position [79, 0]
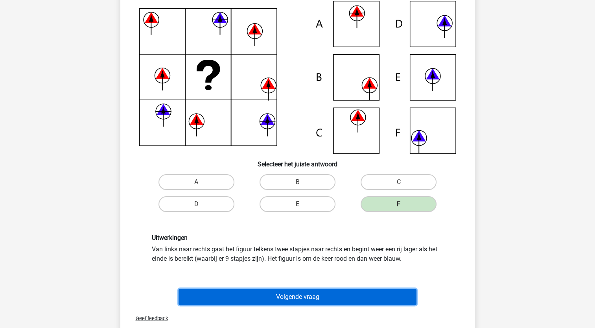
click at [214, 297] on button "Volgende vraag" at bounding box center [298, 297] width 238 height 17
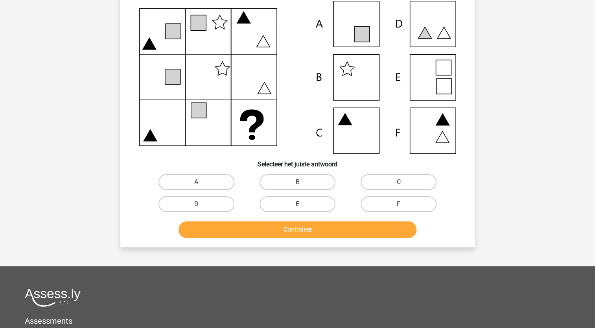
scroll to position [39, 0]
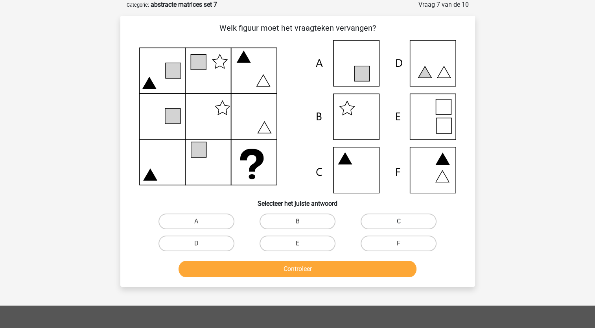
click at [386, 218] on label "C" at bounding box center [399, 222] width 76 height 16
click at [399, 222] on input "C" at bounding box center [401, 224] width 5 height 5
radio input "true"
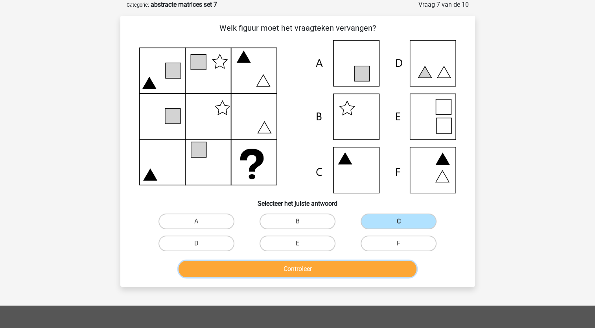
click at [340, 274] on button "Controleer" at bounding box center [298, 269] width 238 height 17
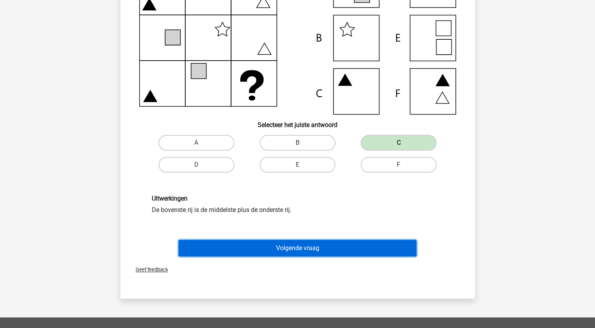
click at [314, 246] on button "Volgende vraag" at bounding box center [298, 248] width 238 height 17
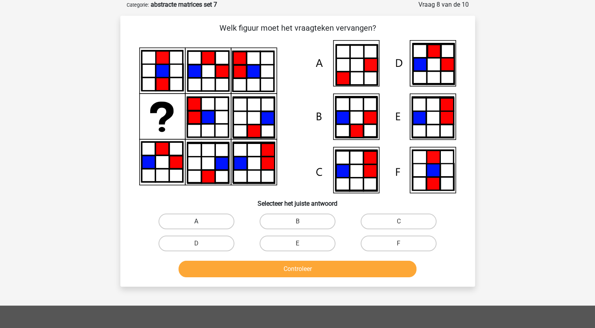
click at [220, 217] on label "A" at bounding box center [197, 222] width 76 height 16
click at [201, 222] on input "A" at bounding box center [198, 224] width 5 height 5
radio input "true"
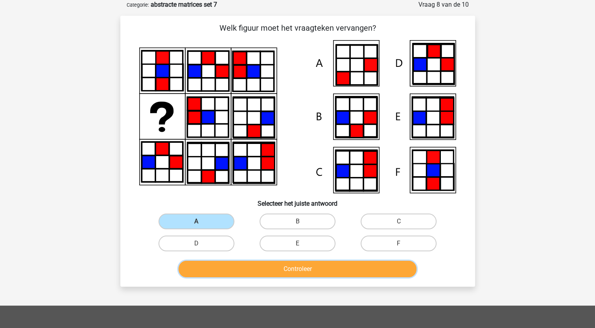
click at [231, 269] on button "Controleer" at bounding box center [298, 269] width 238 height 17
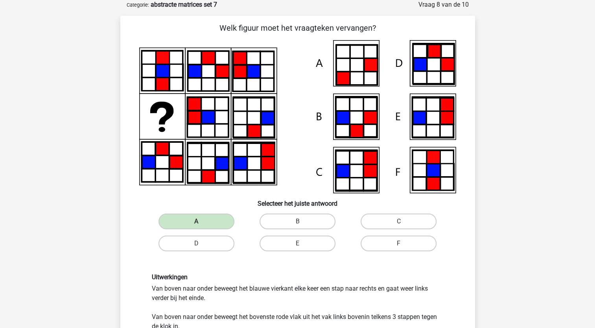
scroll to position [79, 0]
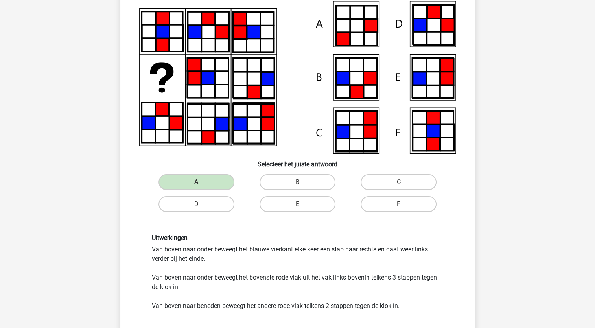
drag, startPoint x: 173, startPoint y: 248, endPoint x: 297, endPoint y: 261, distance: 125.0
click at [297, 261] on div "Uitwerkingen Van boven naar onder beweegt het blauwe vierkant elke keer een sta…" at bounding box center [298, 272] width 304 height 77
drag, startPoint x: 297, startPoint y: 261, endPoint x: 293, endPoint y: 260, distance: 4.5
click at [297, 261] on div "Uitwerkingen Van boven naar onder beweegt het blauwe vierkant elke keer een sta…" at bounding box center [298, 272] width 304 height 77
click at [209, 257] on div "Uitwerkingen Van boven naar onder beweegt het blauwe vierkant elke keer een sta…" at bounding box center [298, 272] width 304 height 77
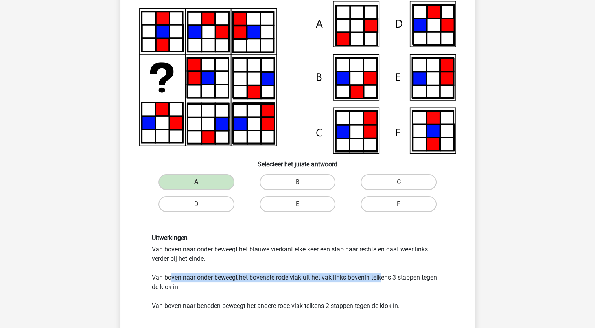
drag, startPoint x: 169, startPoint y: 273, endPoint x: 381, endPoint y: 282, distance: 212.3
click at [381, 282] on div "Uitwerkingen Van boven naar onder beweegt het blauwe vierkant elke keer een sta…" at bounding box center [298, 272] width 304 height 77
drag, startPoint x: 381, startPoint y: 282, endPoint x: 369, endPoint y: 300, distance: 21.6
click at [373, 300] on div "Uitwerkingen Van boven naar onder beweegt het blauwe vierkant elke keer een sta…" at bounding box center [298, 272] width 304 height 77
drag, startPoint x: 243, startPoint y: 275, endPoint x: 323, endPoint y: 278, distance: 79.9
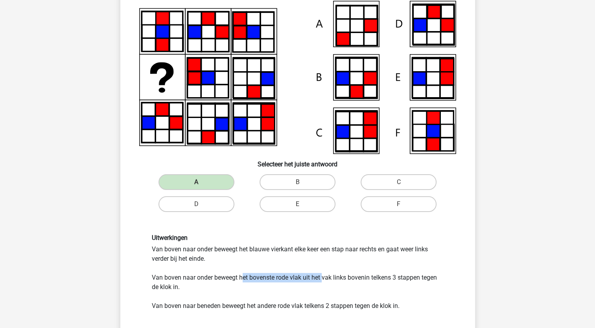
click at [323, 278] on div "Uitwerkingen Van boven naar onder beweegt het blauwe vierkant elke keer een sta…" at bounding box center [298, 272] width 304 height 77
drag, startPoint x: 323, startPoint y: 278, endPoint x: 324, endPoint y: 298, distance: 20.5
click at [324, 298] on div "Uitwerkingen Van boven naar onder beweegt het blauwe vierkant elke keer een sta…" at bounding box center [298, 272] width 304 height 77
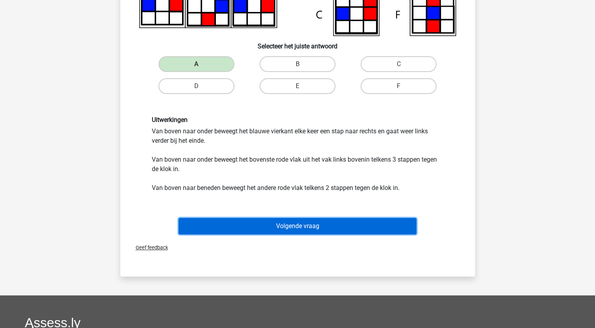
click at [265, 228] on button "Volgende vraag" at bounding box center [298, 226] width 238 height 17
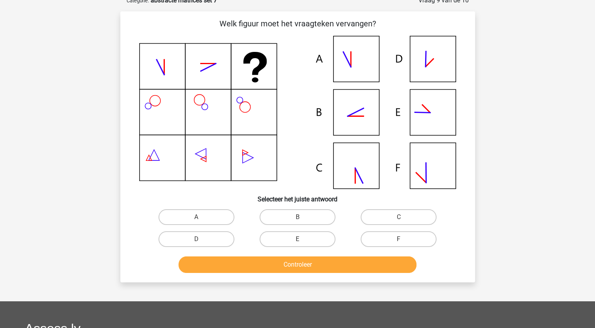
scroll to position [39, 0]
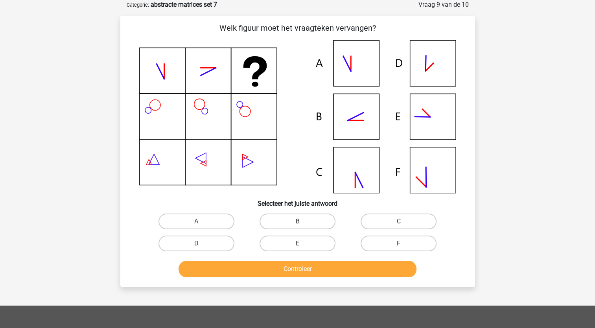
click at [305, 221] on label "B" at bounding box center [298, 222] width 76 height 16
click at [303, 222] on input "B" at bounding box center [299, 224] width 5 height 5
radio input "true"
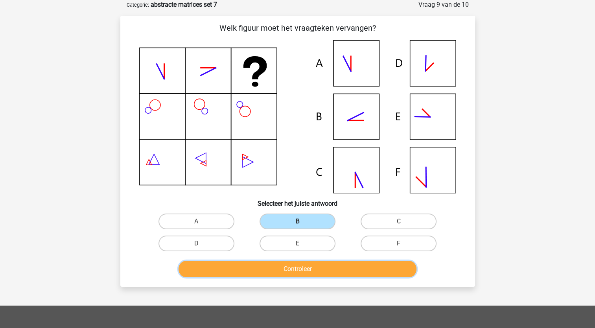
click at [306, 266] on button "Controleer" at bounding box center [298, 269] width 238 height 17
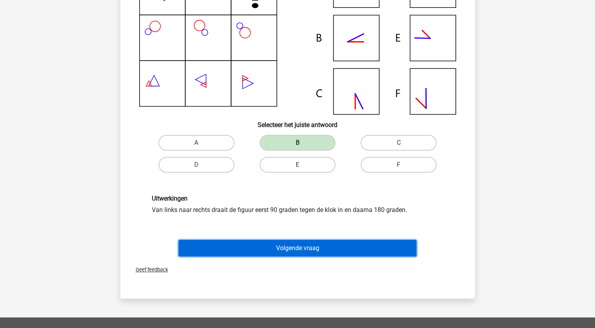
click at [286, 242] on button "Volgende vraag" at bounding box center [298, 248] width 238 height 17
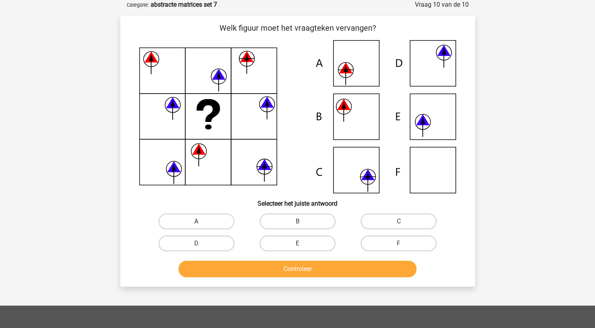
click at [193, 218] on label "A" at bounding box center [197, 222] width 76 height 16
click at [196, 222] on input "A" at bounding box center [198, 224] width 5 height 5
radio input "true"
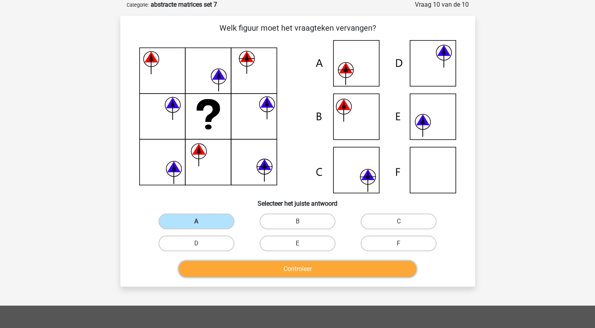
click at [213, 275] on button "Controleer" at bounding box center [298, 269] width 238 height 17
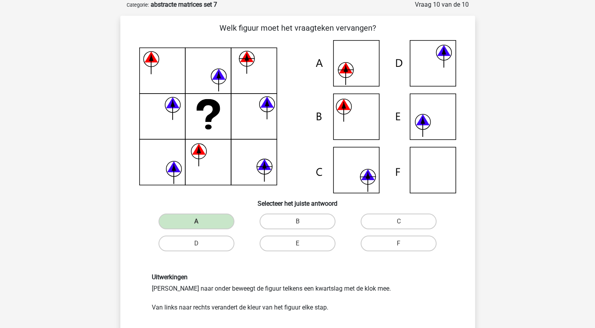
scroll to position [79, 0]
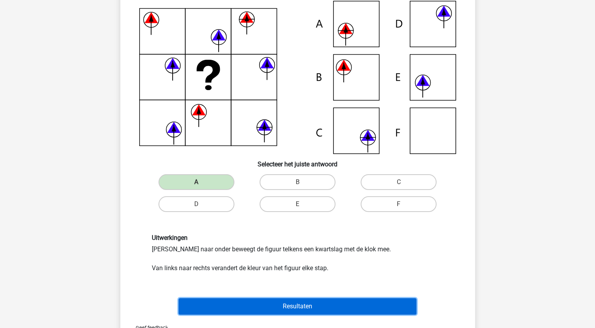
click at [216, 300] on button "Resultaten" at bounding box center [298, 306] width 238 height 17
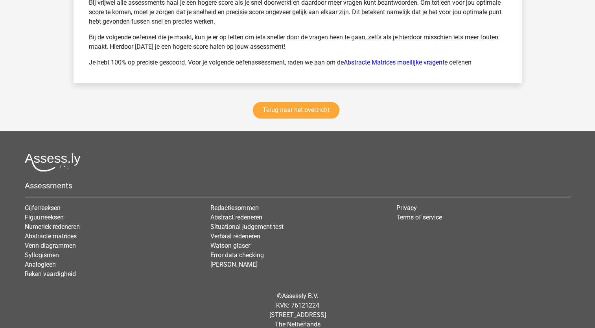
scroll to position [1121, 0]
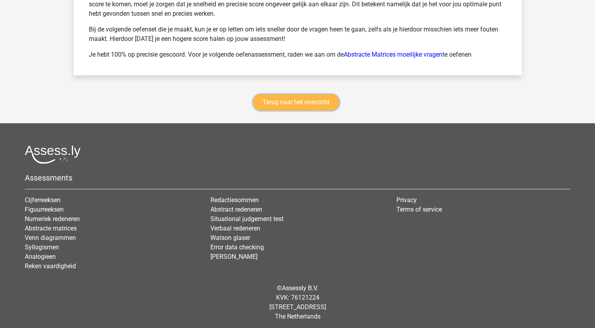
click at [309, 100] on link "Terug naar het overzicht" at bounding box center [296, 102] width 87 height 17
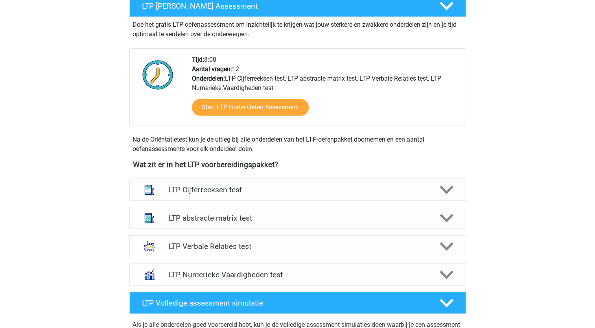
scroll to position [157, 0]
